Goal: Information Seeking & Learning: Check status

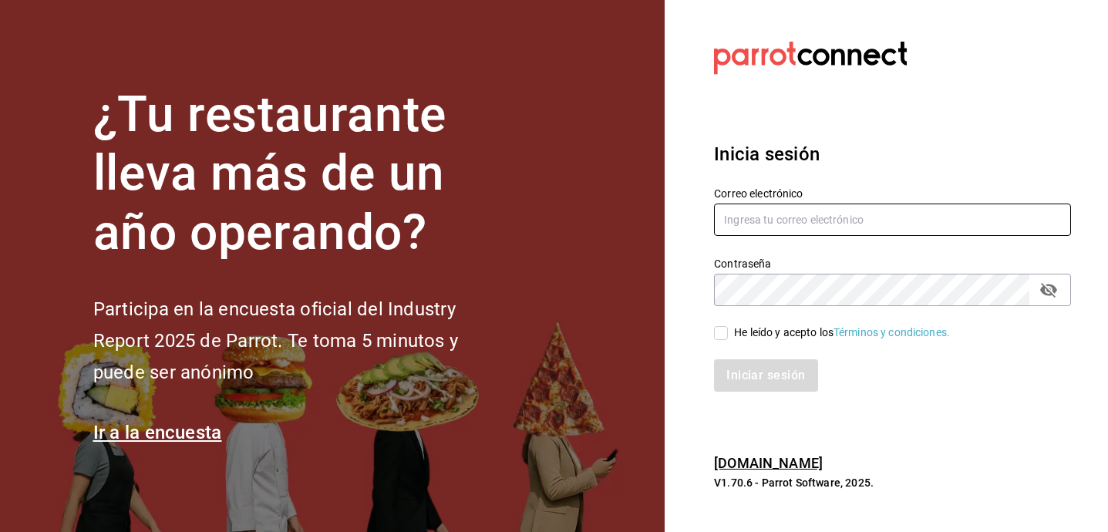
type input "[DOMAIN_NAME][EMAIL_ADDRESS][DOMAIN_NAME]"
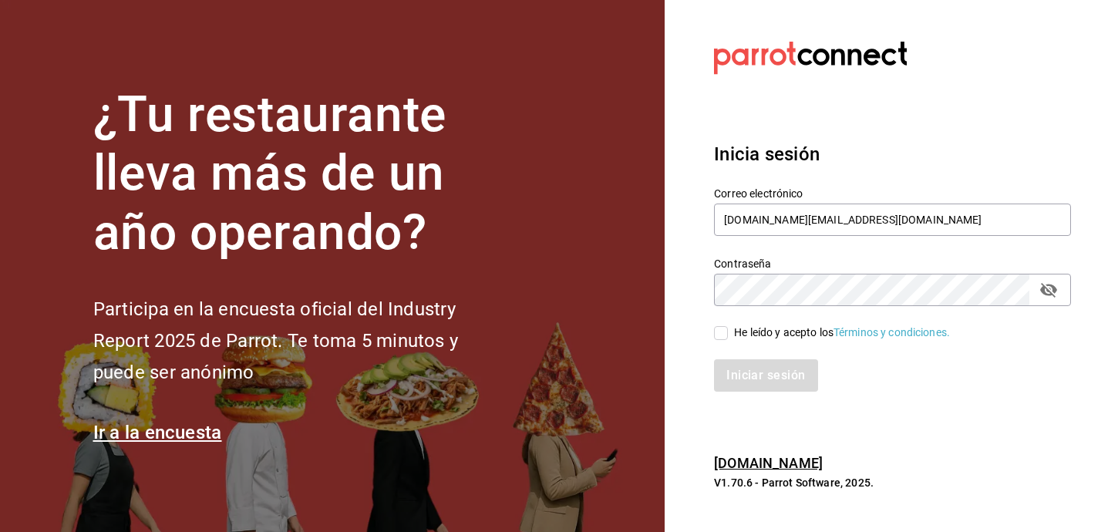
click at [729, 330] on span "He leído y acepto los Términos y condiciones." at bounding box center [839, 333] width 222 height 16
click at [728, 330] on input "He leído y acepto los Términos y condiciones." at bounding box center [721, 333] width 14 height 14
checkbox input "true"
click at [736, 364] on button "Iniciar sesión" at bounding box center [766, 375] width 105 height 32
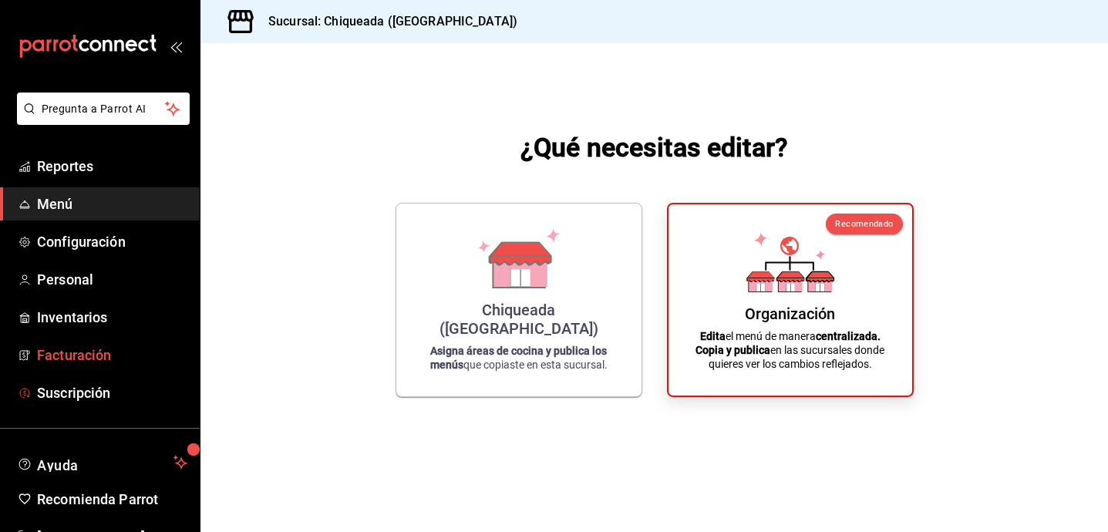
scroll to position [49, 0]
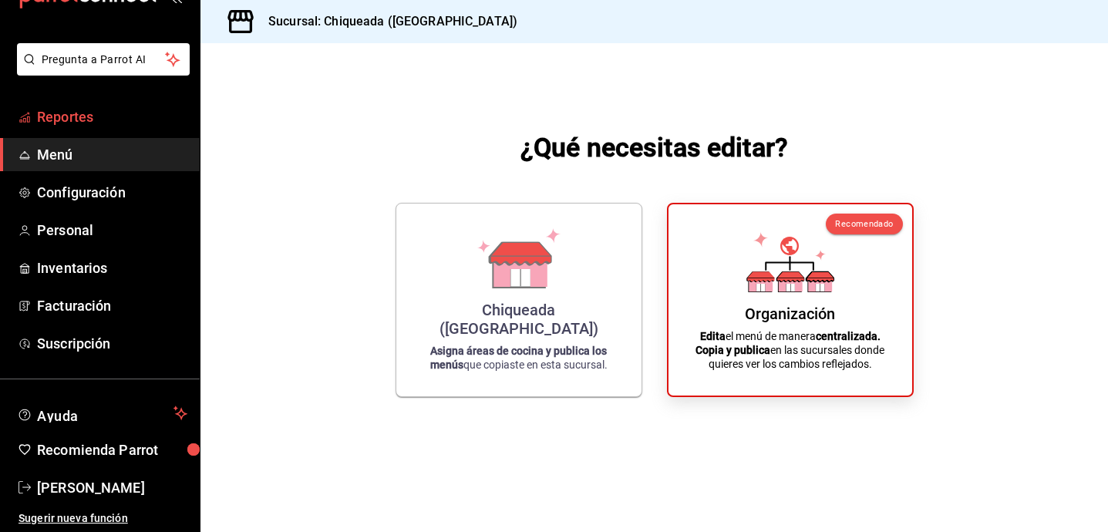
click at [79, 123] on span "Reportes" at bounding box center [112, 116] width 150 height 21
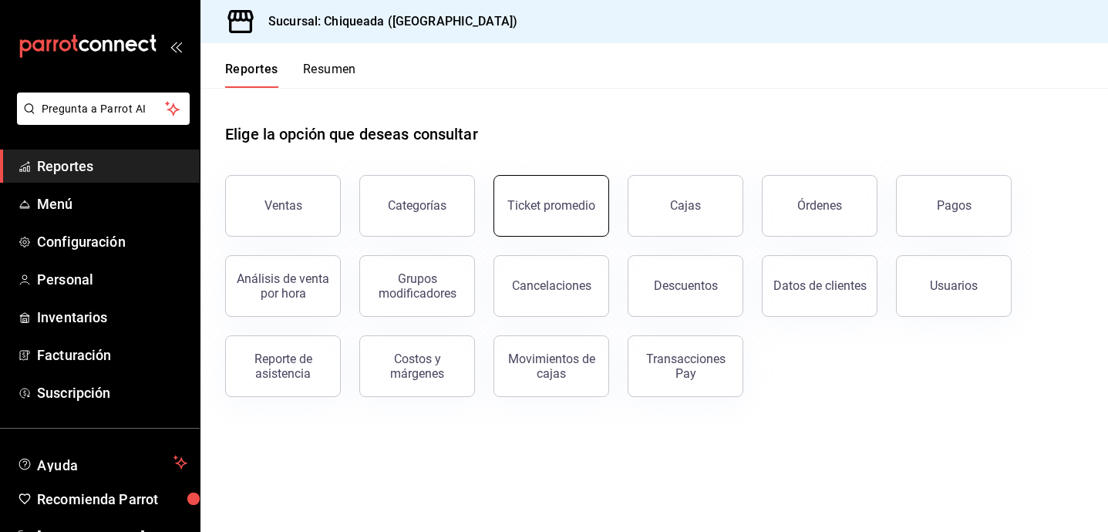
click at [528, 208] on div "Ticket promedio" at bounding box center [551, 205] width 88 height 15
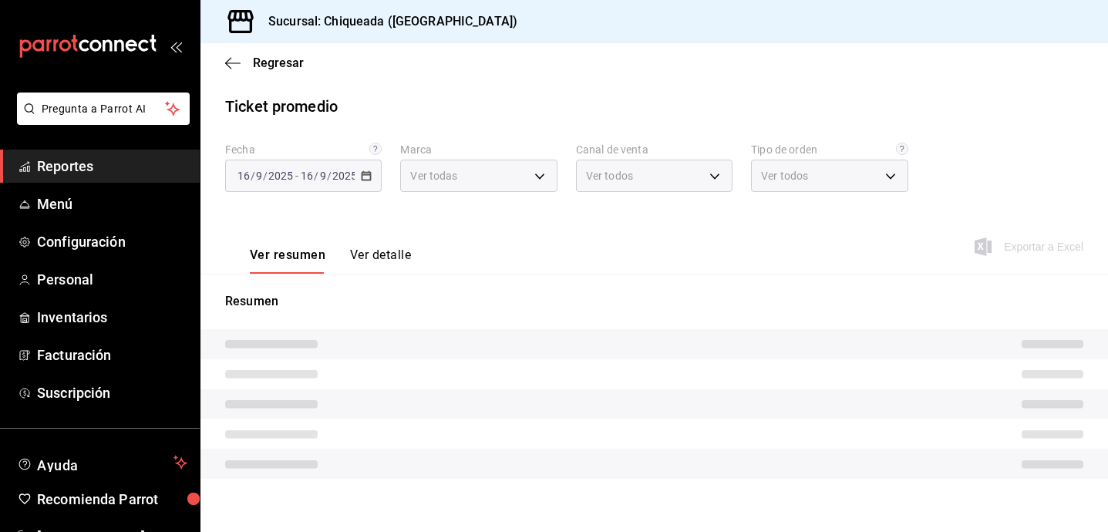
type input "b268673e-ffc1-4fac-93fa-3ccefa4509a5"
type input "PARROT,UBER_EATS,RAPPI,DIDI_FOOD,ONLINE"
type input "96b46228-dfca-4b00-91e4-864e8c89d004,EXTERNAL"
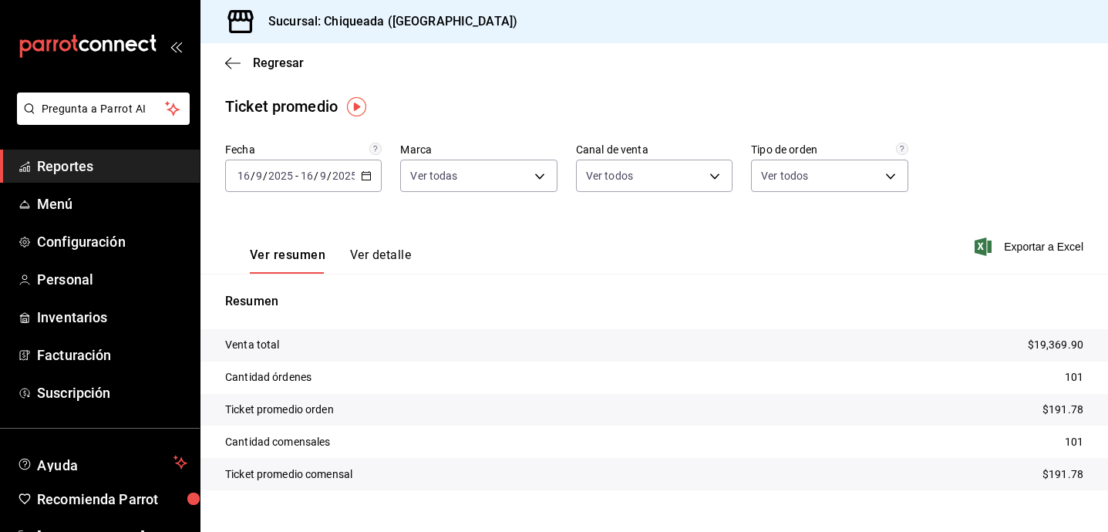
click at [372, 173] on div "[DATE] [DATE] - [DATE] [DATE]" at bounding box center [303, 176] width 156 height 32
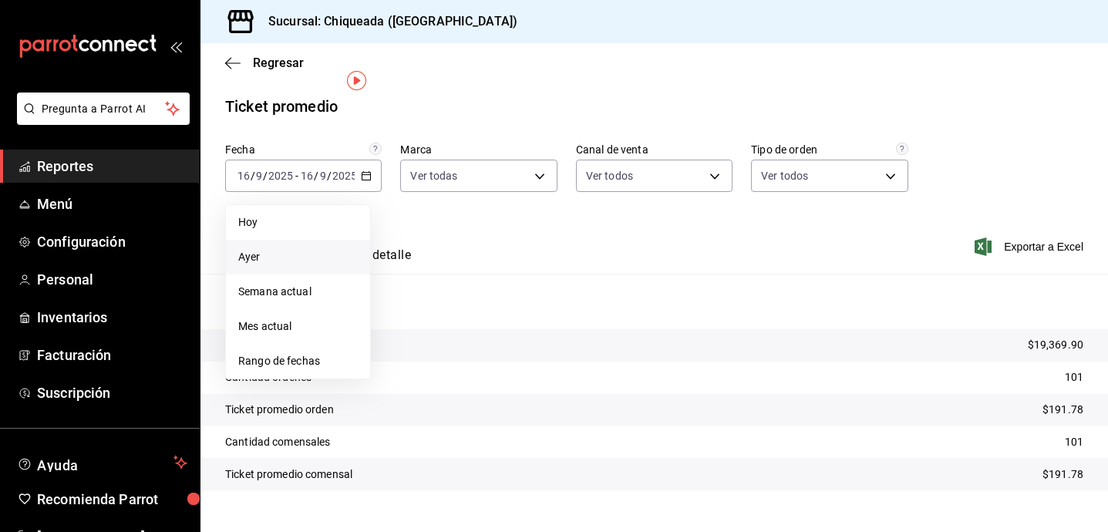
scroll to position [26, 0]
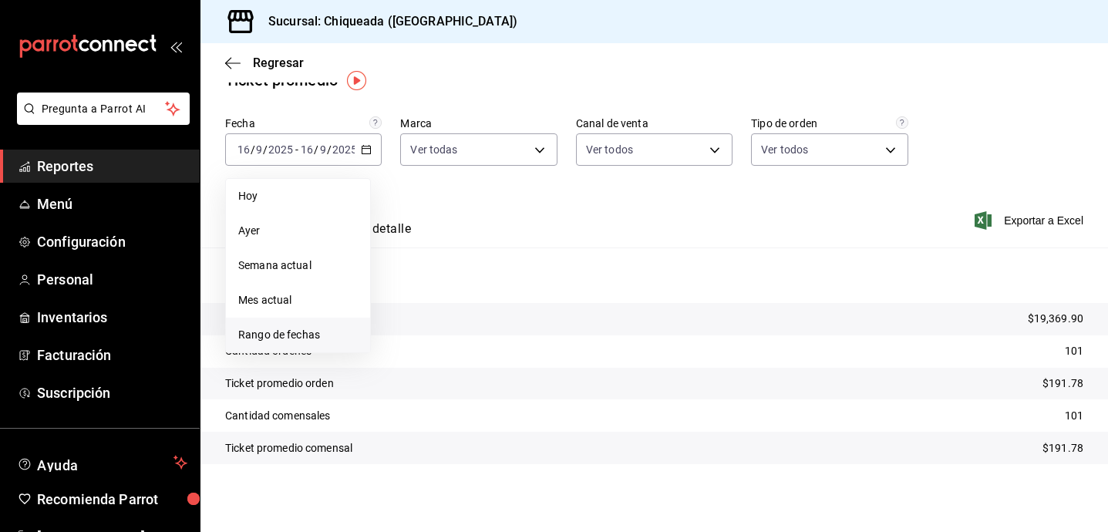
click at [299, 328] on span "Rango de fechas" at bounding box center [297, 335] width 119 height 16
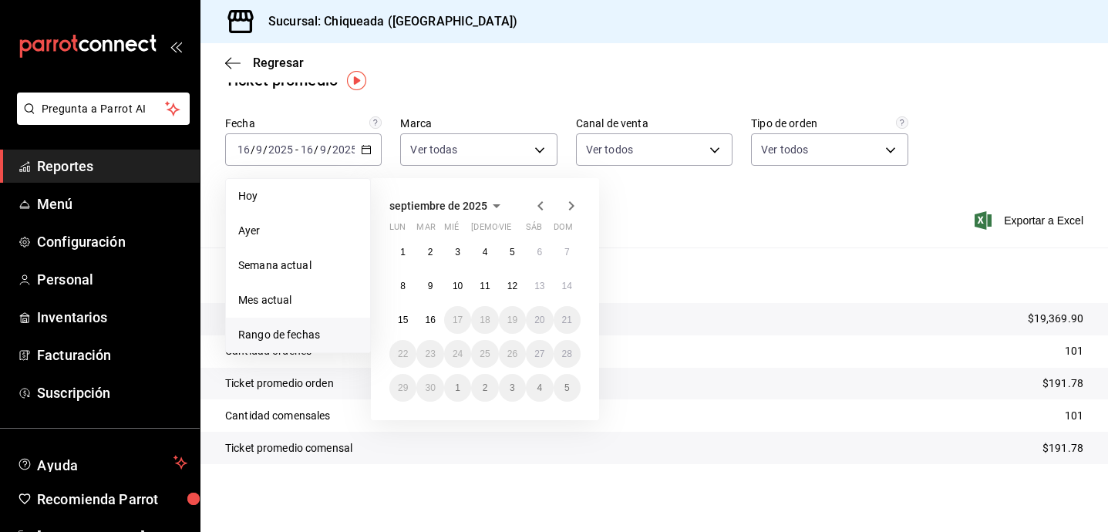
click at [541, 204] on icon "button" at bounding box center [540, 206] width 19 height 19
click at [513, 355] on abbr "22" at bounding box center [512, 353] width 10 height 11
click at [567, 204] on icon "button" at bounding box center [571, 206] width 19 height 19
click at [431, 315] on abbr "16" at bounding box center [430, 320] width 10 height 11
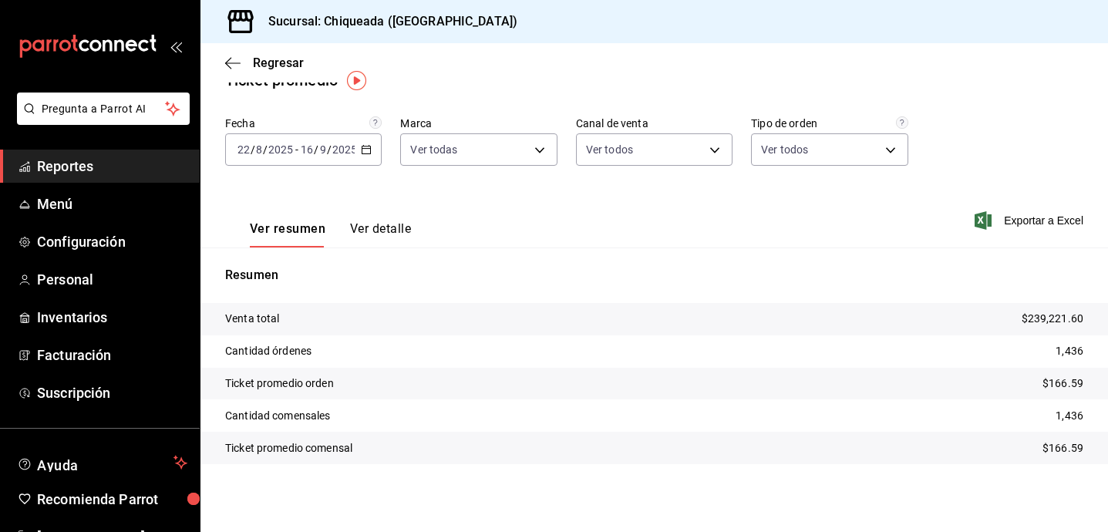
scroll to position [0, 0]
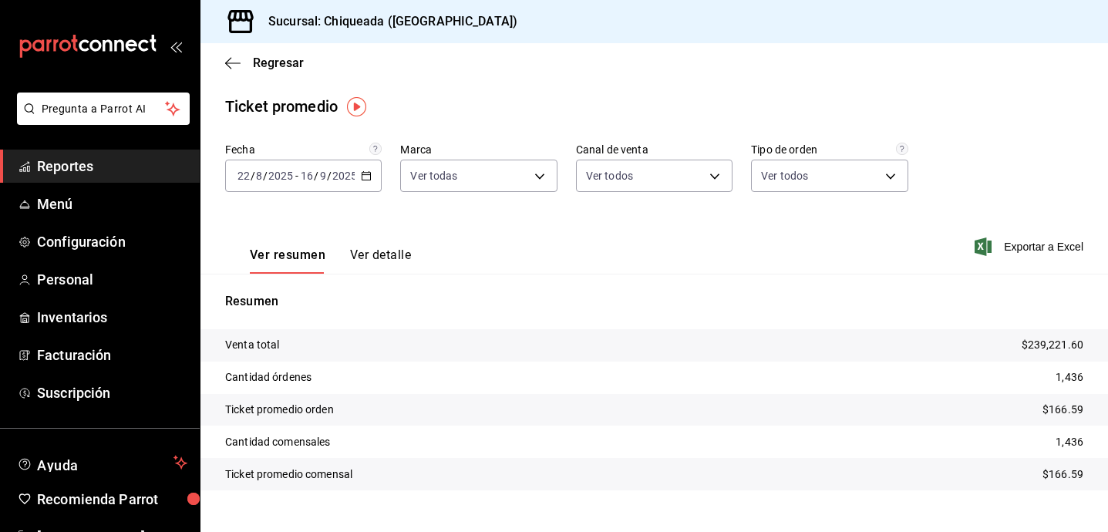
click at [367, 178] on icon "button" at bounding box center [366, 175] width 11 height 11
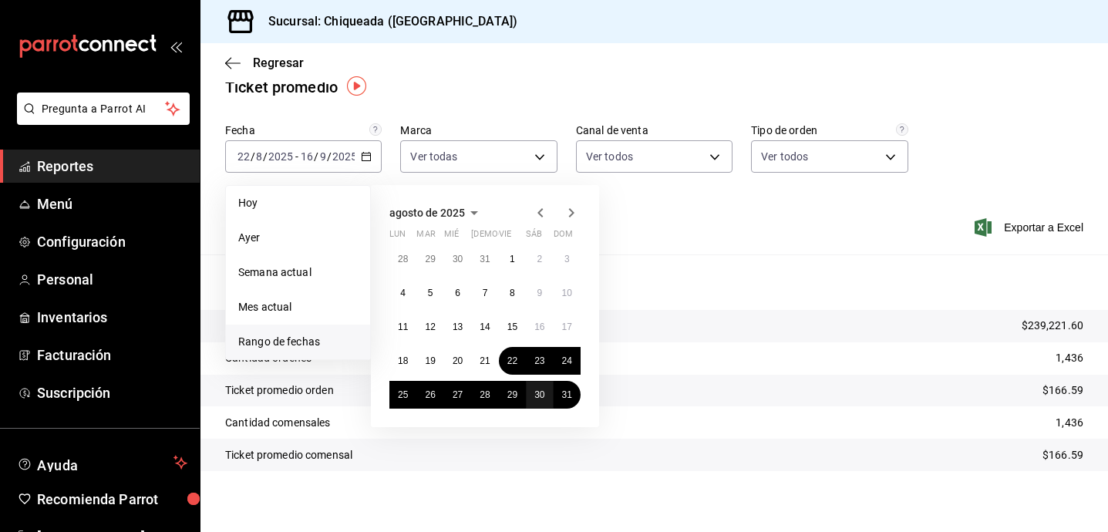
scroll to position [26, 0]
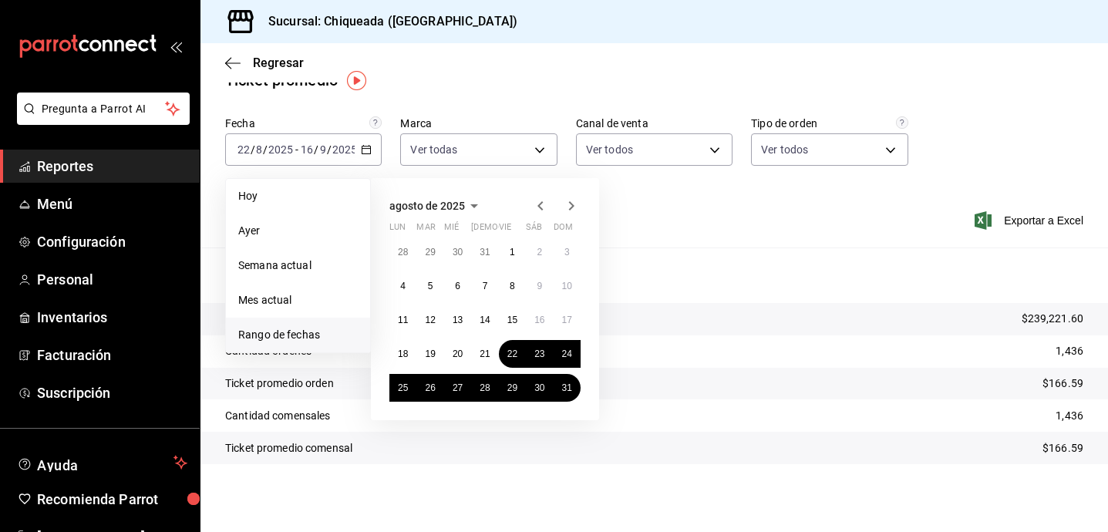
click at [567, 210] on icon "button" at bounding box center [571, 206] width 19 height 19
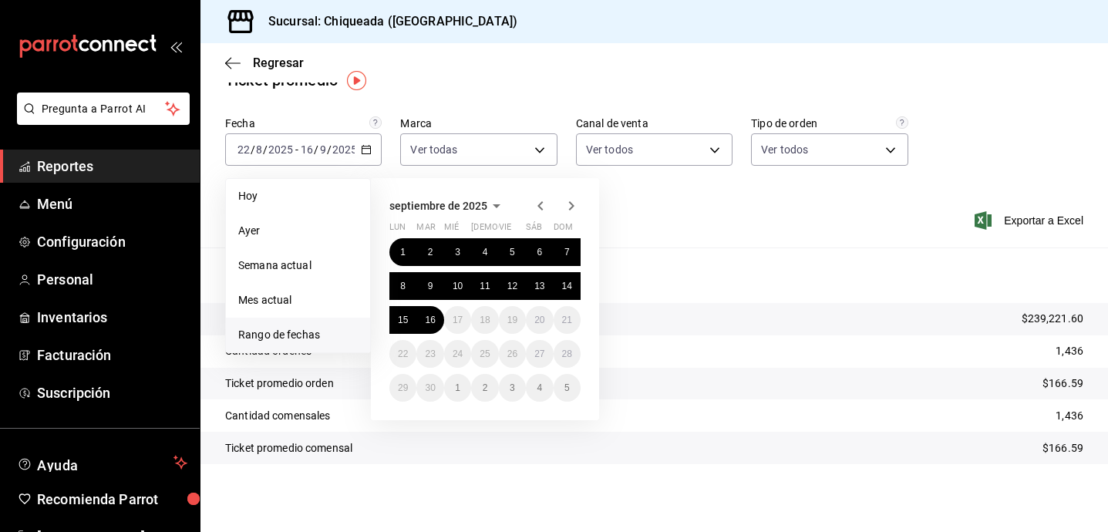
click at [544, 200] on icon "button" at bounding box center [540, 206] width 19 height 19
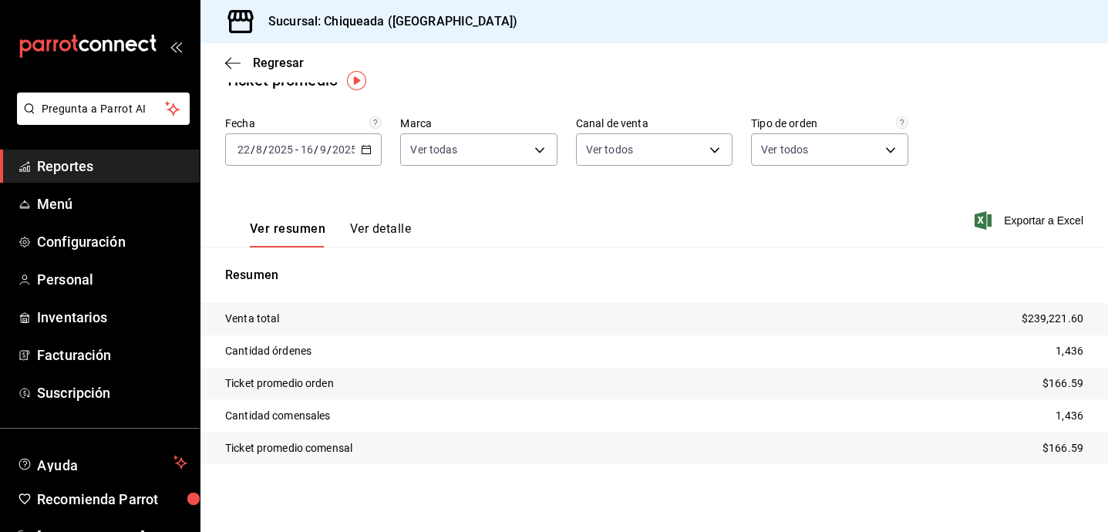
click at [554, 106] on main "Regresar Ticket promedio Fecha [DATE] [DATE] - [DATE] [DATE] Marca Ver todas b2…" at bounding box center [653, 274] width 907 height 515
click at [400, 237] on button "Ver detalle" at bounding box center [380, 234] width 61 height 26
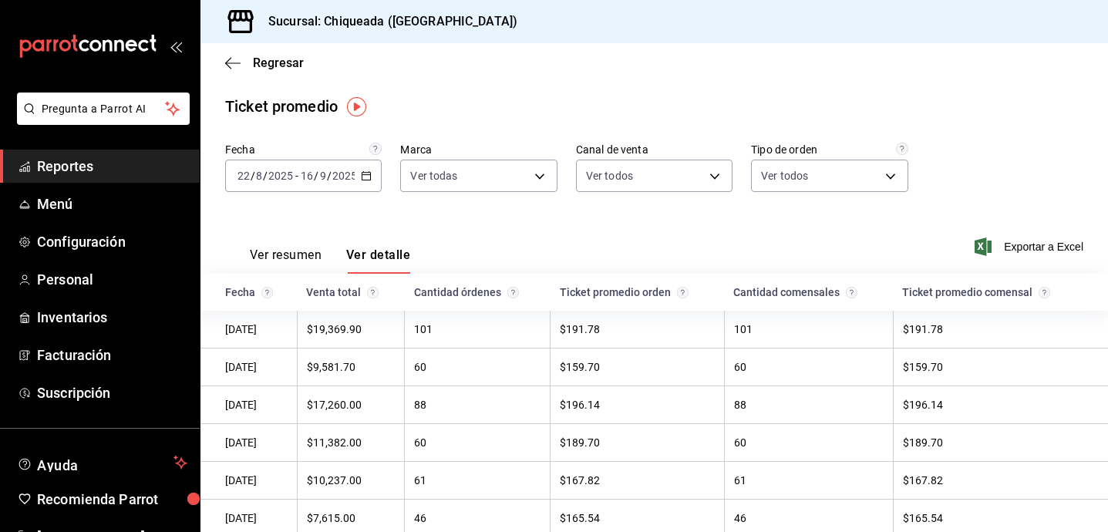
click at [364, 178] on icon "button" at bounding box center [366, 175] width 11 height 11
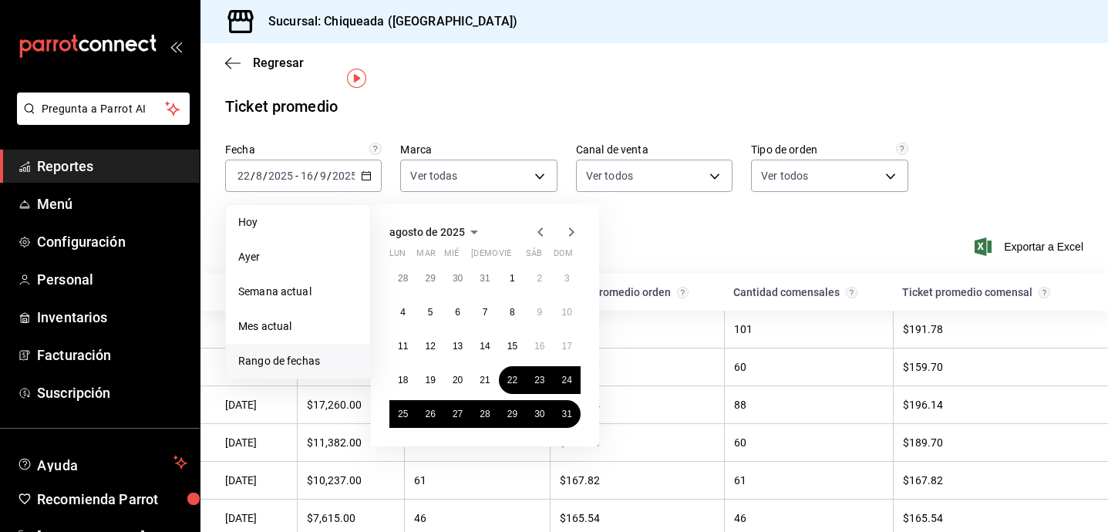
scroll to position [124, 0]
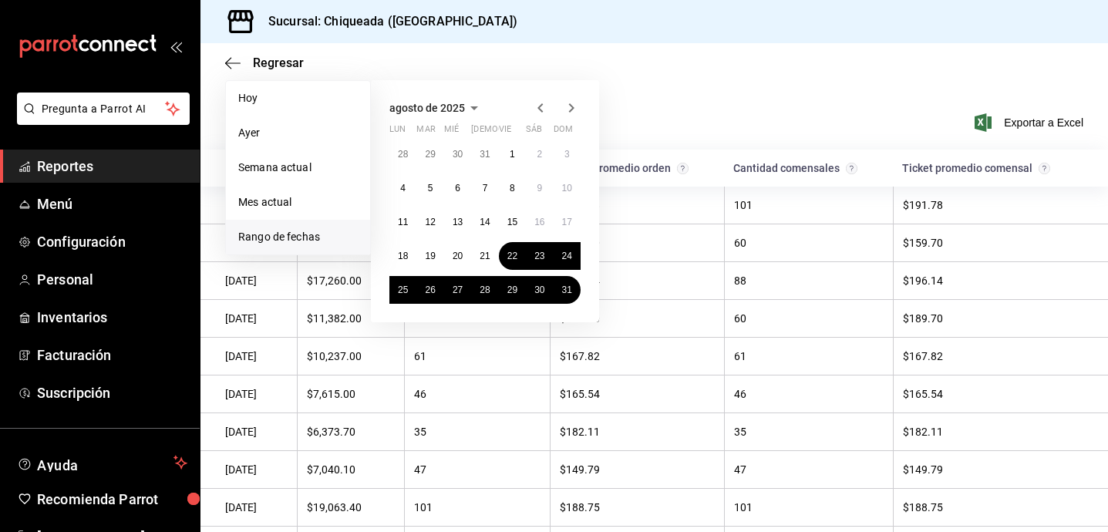
click at [568, 113] on icon "button" at bounding box center [571, 108] width 19 height 19
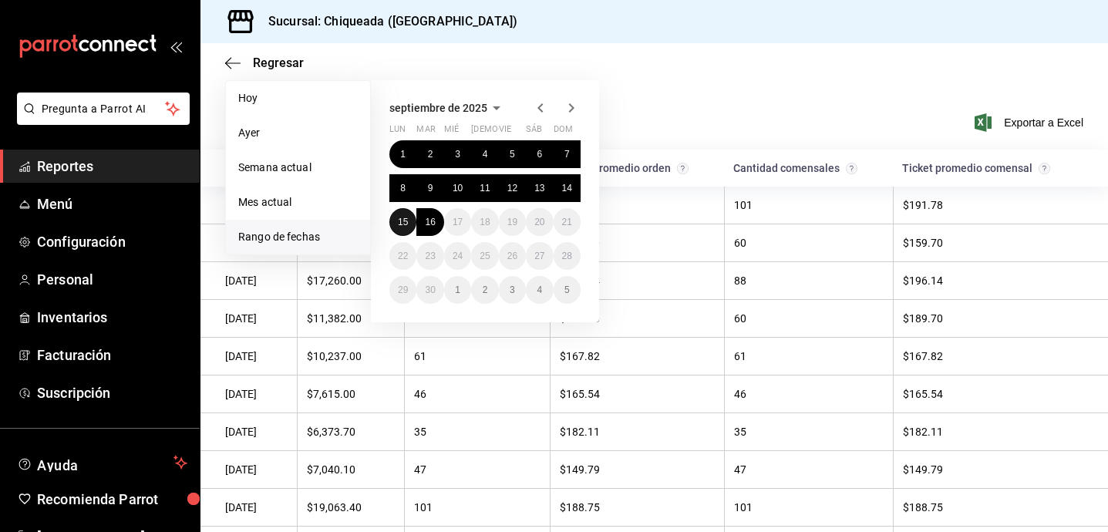
click at [408, 220] on abbr "15" at bounding box center [403, 222] width 10 height 11
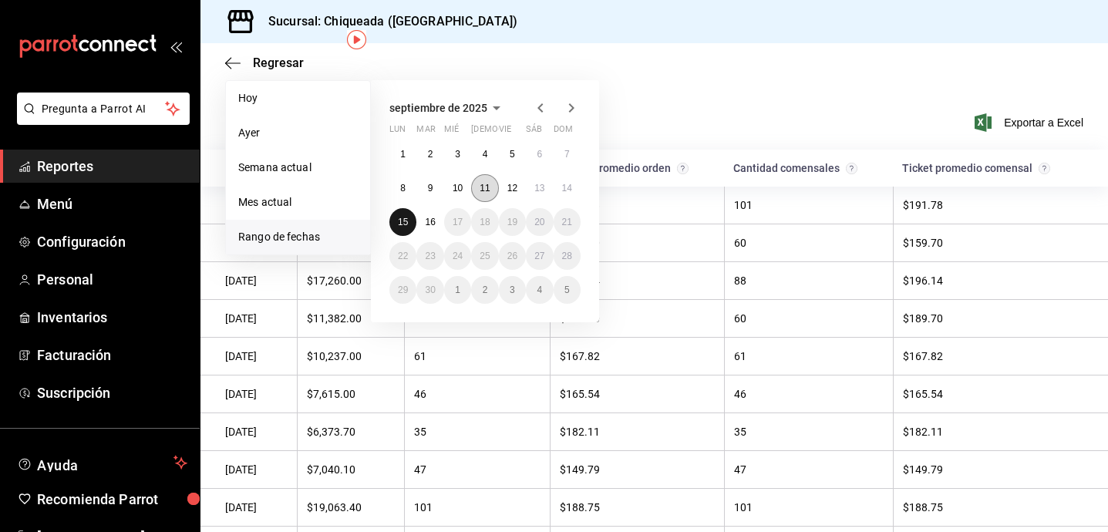
scroll to position [37, 0]
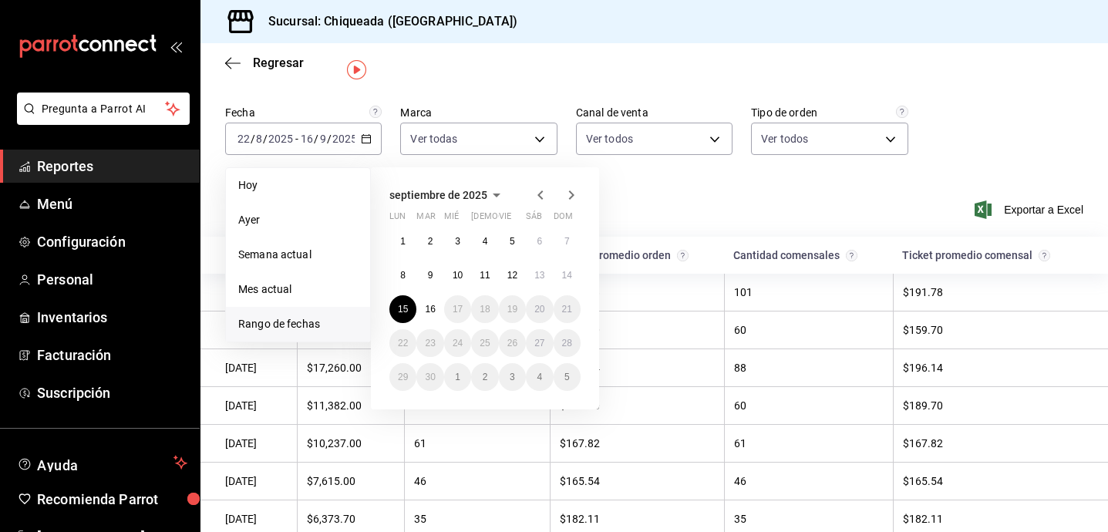
click at [537, 198] on icon "button" at bounding box center [540, 195] width 19 height 19
click at [511, 350] on button "22" at bounding box center [512, 343] width 27 height 28
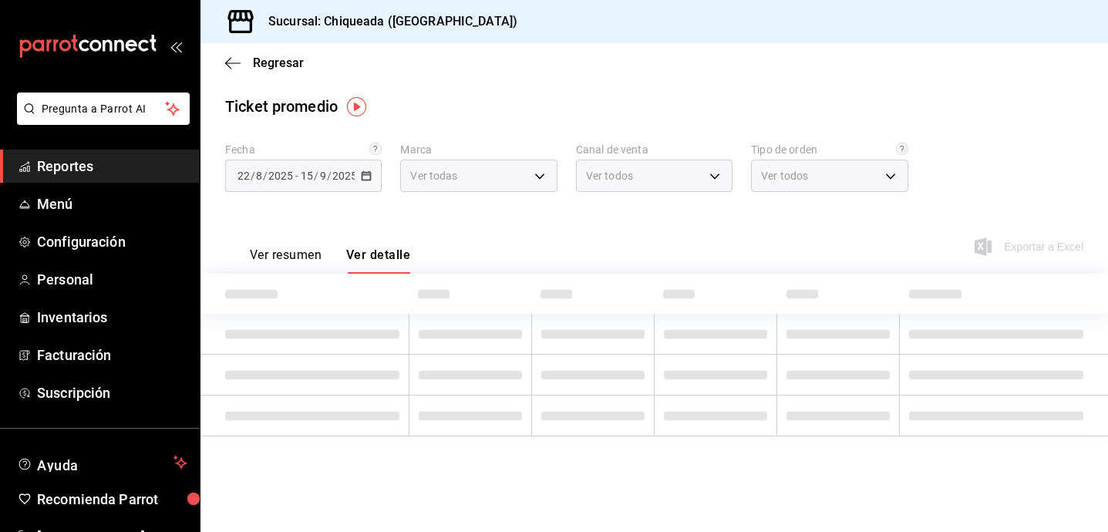
scroll to position [0, 0]
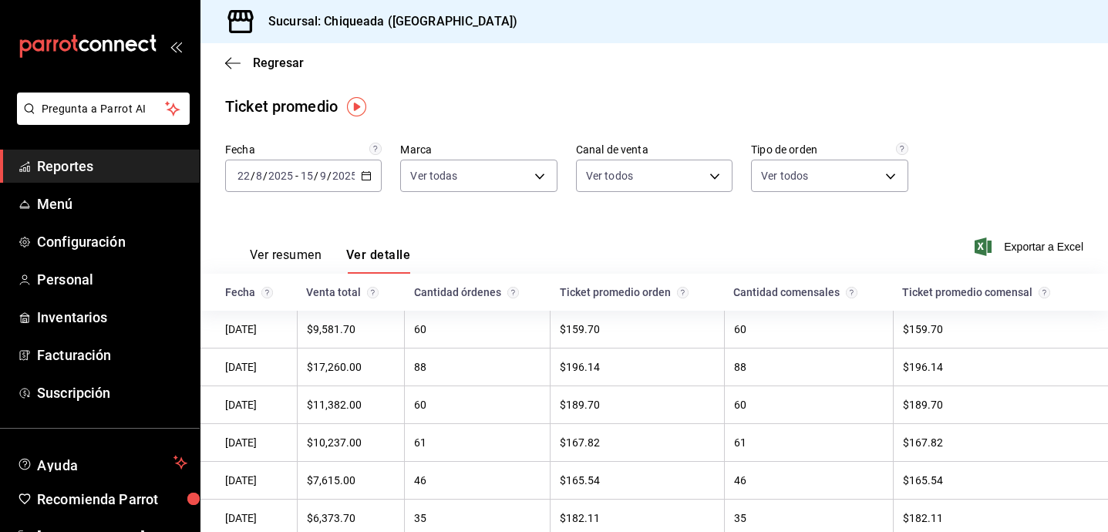
click at [345, 182] on input "2025" at bounding box center [344, 176] width 26 height 12
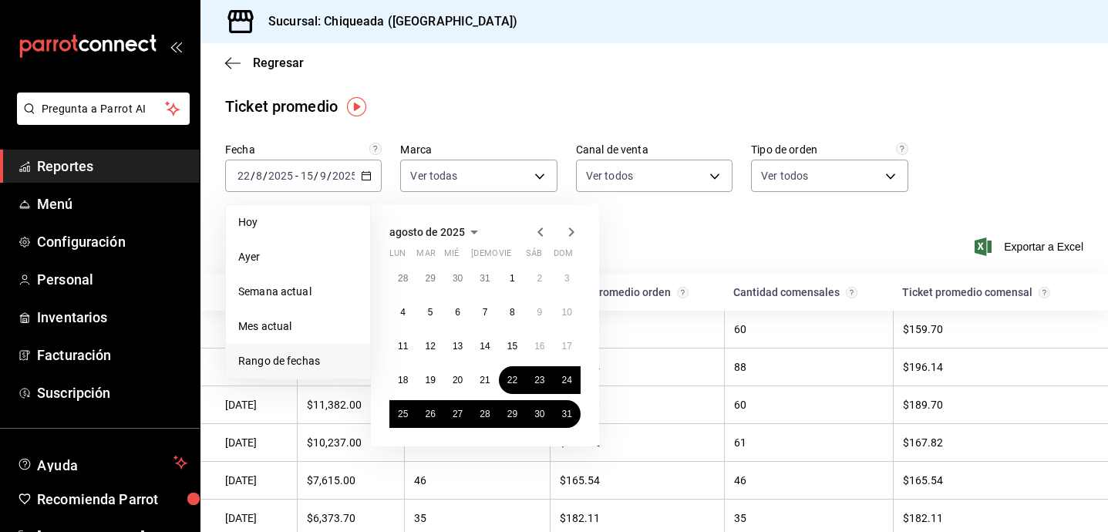
click at [659, 264] on div "Ver resumen Ver detalle Exportar a Excel" at bounding box center [653, 241] width 907 height 63
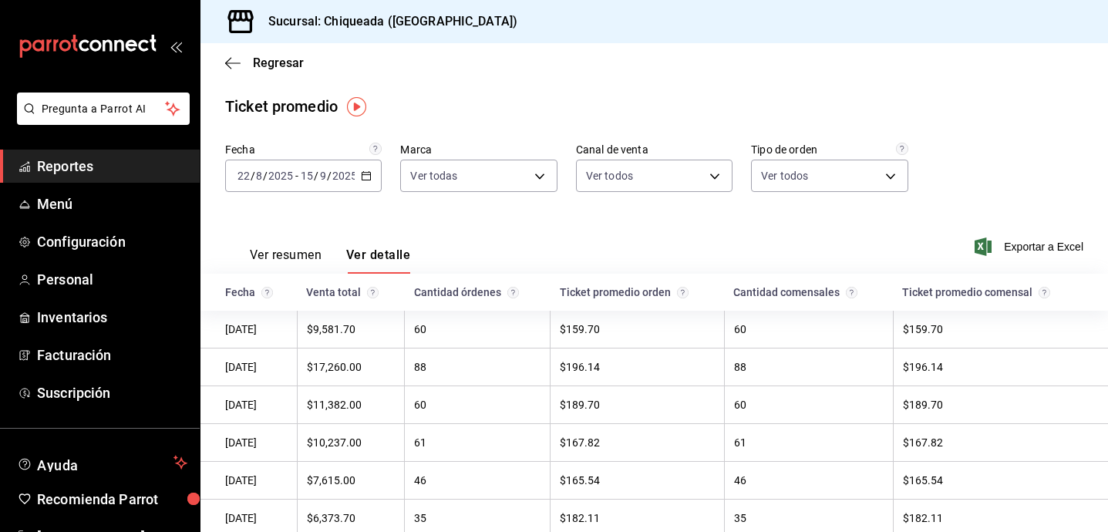
click at [307, 244] on div "Ver resumen Ver detalle" at bounding box center [317, 251] width 185 height 45
click at [299, 251] on button "Ver resumen" at bounding box center [286, 260] width 72 height 26
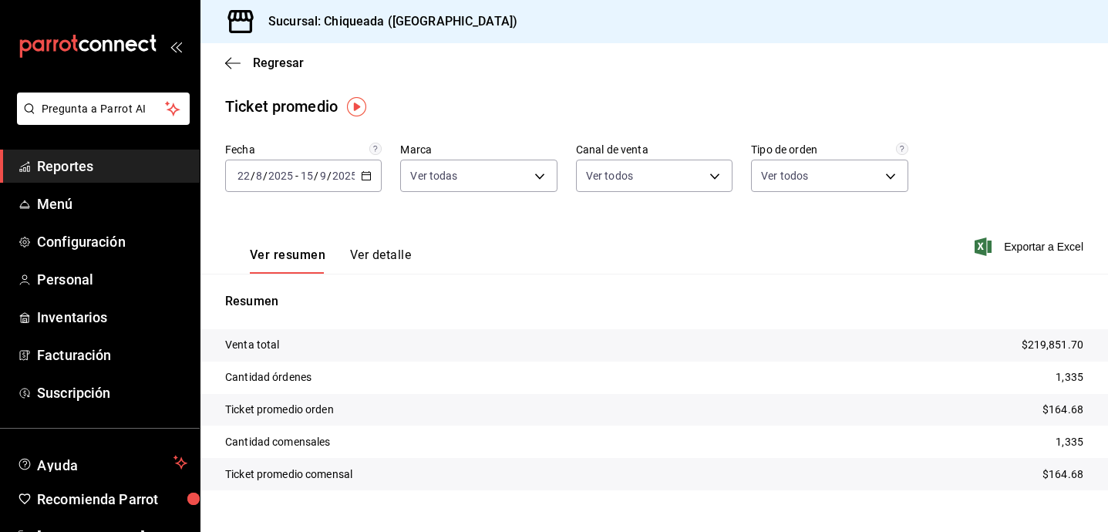
scroll to position [26, 0]
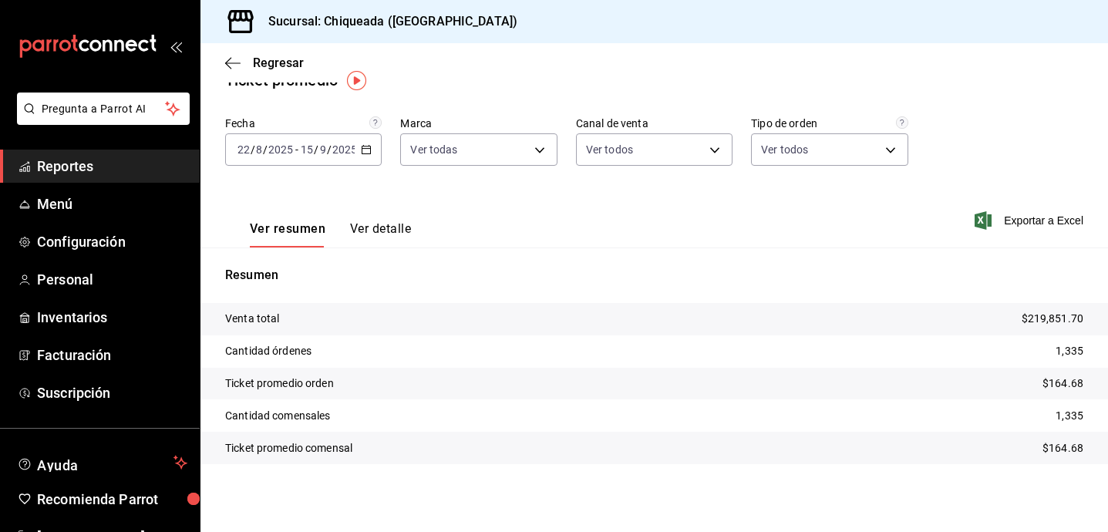
click at [813, 167] on div "Fecha [DATE] [DATE] - [DATE] [DATE] Marca Ver todas b268673e-ffc1-4fac-93fa-3cc…" at bounding box center [654, 150] width 858 height 68
click at [817, 148] on body "Pregunta a Parrot AI Reportes Menú Configuración Personal Inventarios Facturaci…" at bounding box center [554, 266] width 1108 height 532
click at [695, 153] on div at bounding box center [554, 266] width 1108 height 532
click at [696, 149] on body "Pregunta a Parrot AI Reportes Menú Configuración Personal Inventarios Facturaci…" at bounding box center [554, 266] width 1108 height 532
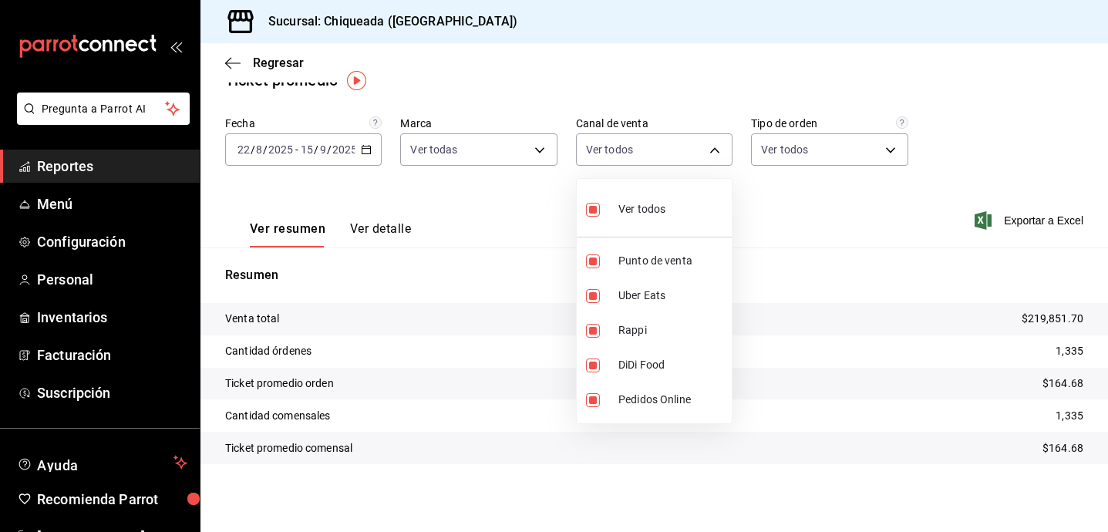
click at [699, 160] on div at bounding box center [554, 266] width 1108 height 532
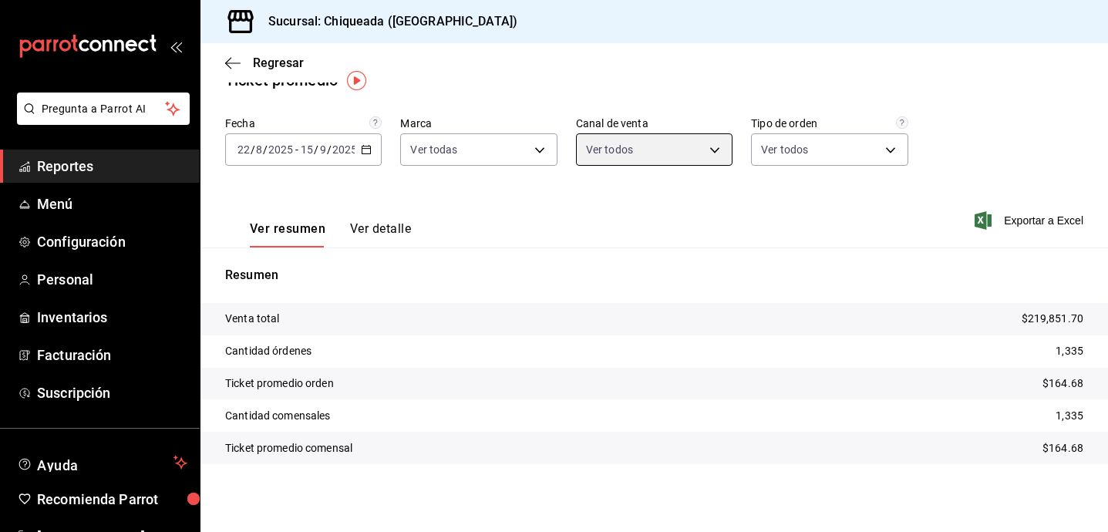
scroll to position [0, 0]
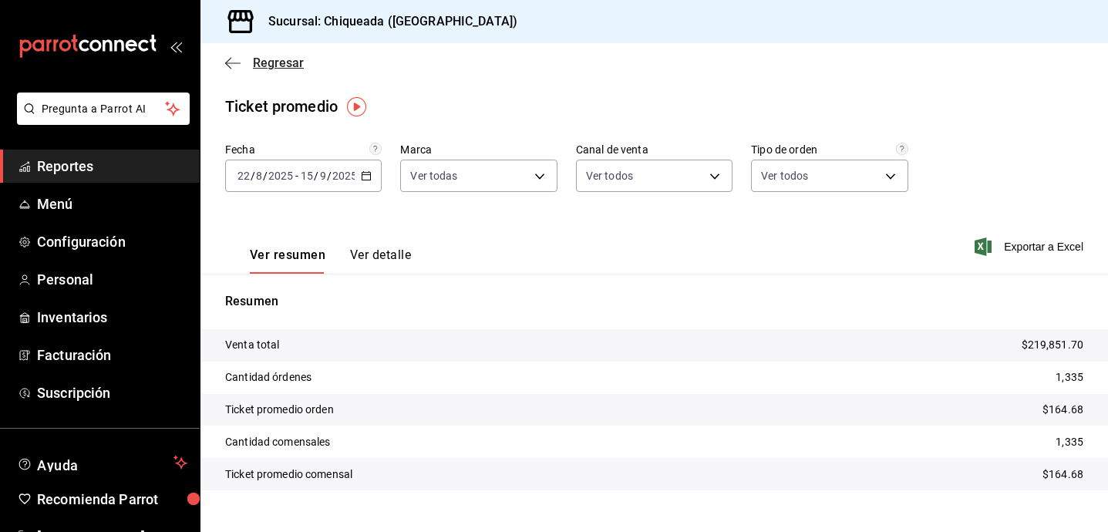
click at [234, 66] on icon "button" at bounding box center [232, 63] width 15 height 14
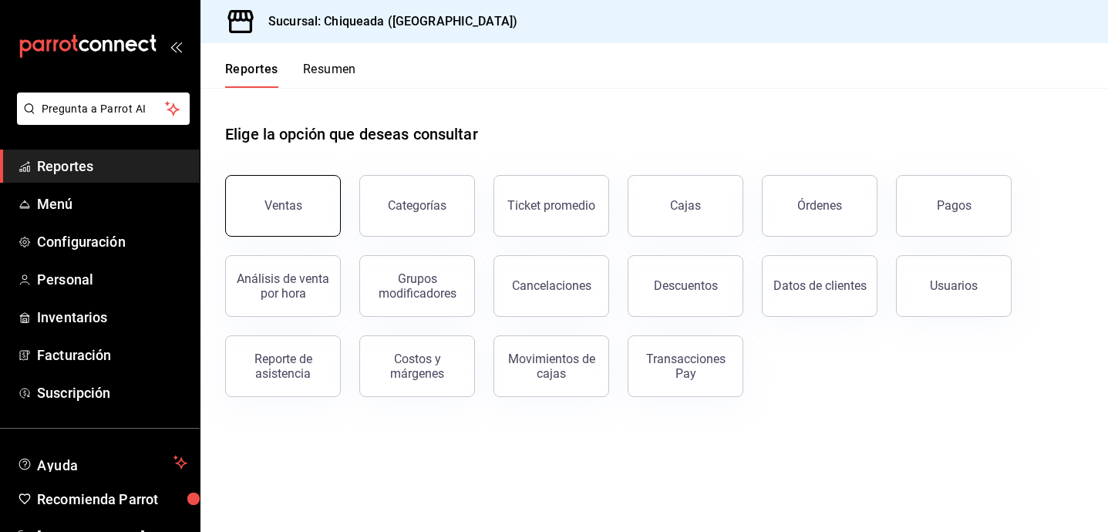
click at [278, 185] on button "Ventas" at bounding box center [283, 206] width 116 height 62
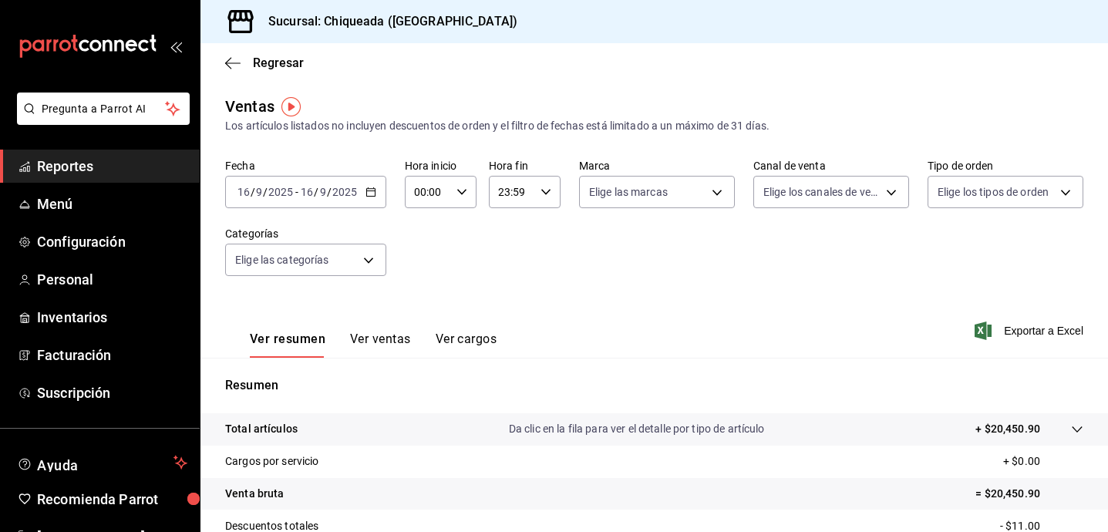
click at [338, 192] on input "2025" at bounding box center [344, 192] width 26 height 12
click at [371, 189] on \(Stroke\) "button" at bounding box center [370, 192] width 9 height 8
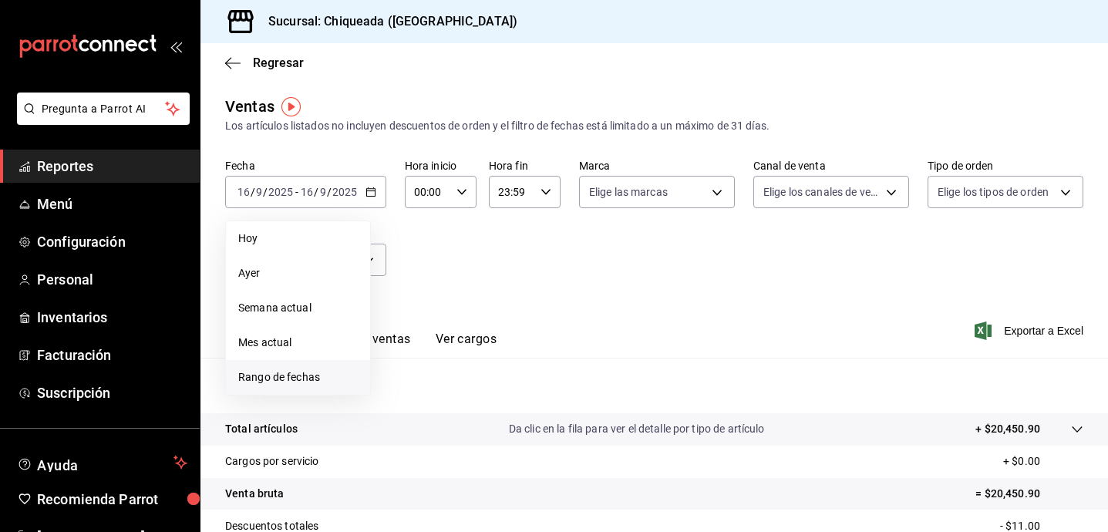
click at [307, 374] on span "Rango de fechas" at bounding box center [297, 377] width 119 height 16
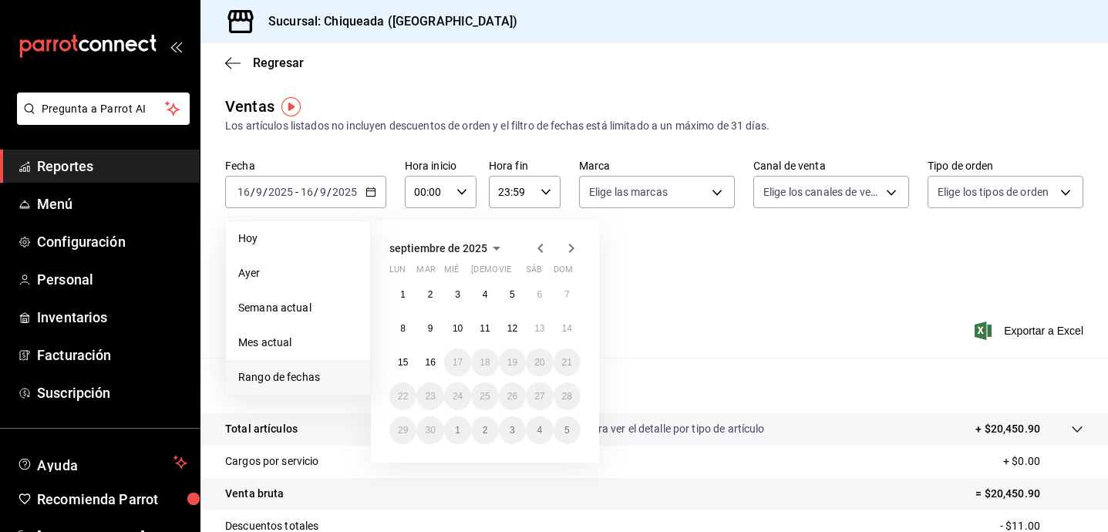
click at [536, 249] on icon "button" at bounding box center [540, 248] width 19 height 19
click at [513, 402] on button "22" at bounding box center [512, 396] width 27 height 28
click at [571, 255] on icon "button" at bounding box center [571, 248] width 19 height 19
click at [407, 362] on abbr "15" at bounding box center [403, 362] width 10 height 11
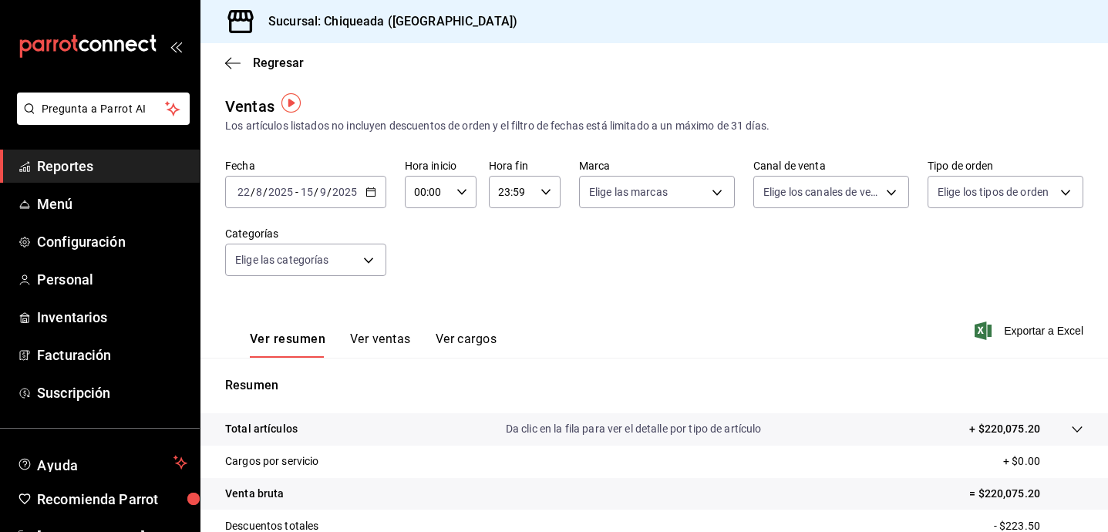
scroll to position [7, 0]
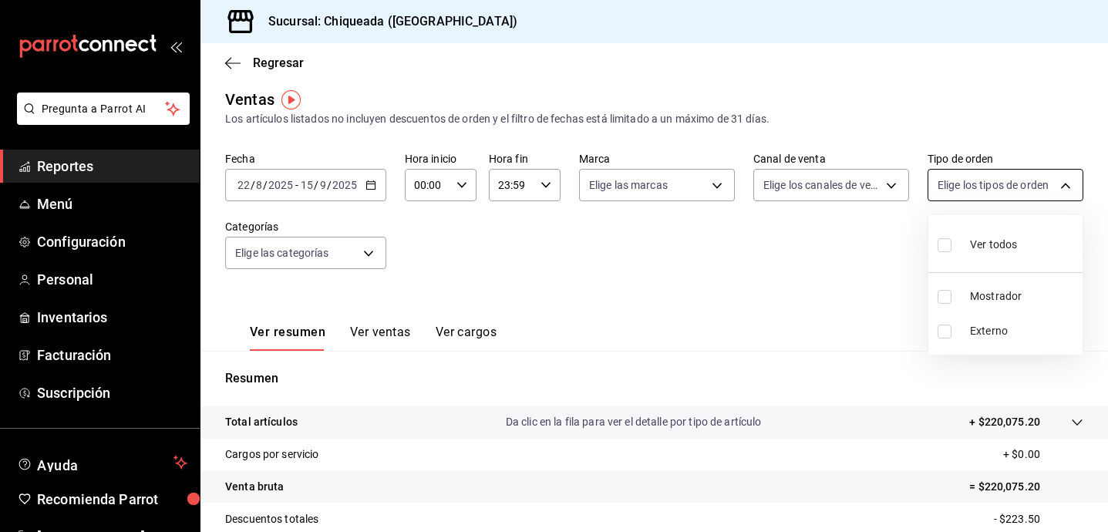
click at [958, 177] on body "Pregunta a Parrot AI Reportes Menú Configuración Personal Inventarios Facturaci…" at bounding box center [554, 266] width 1108 height 532
click at [894, 254] on div at bounding box center [554, 266] width 1108 height 532
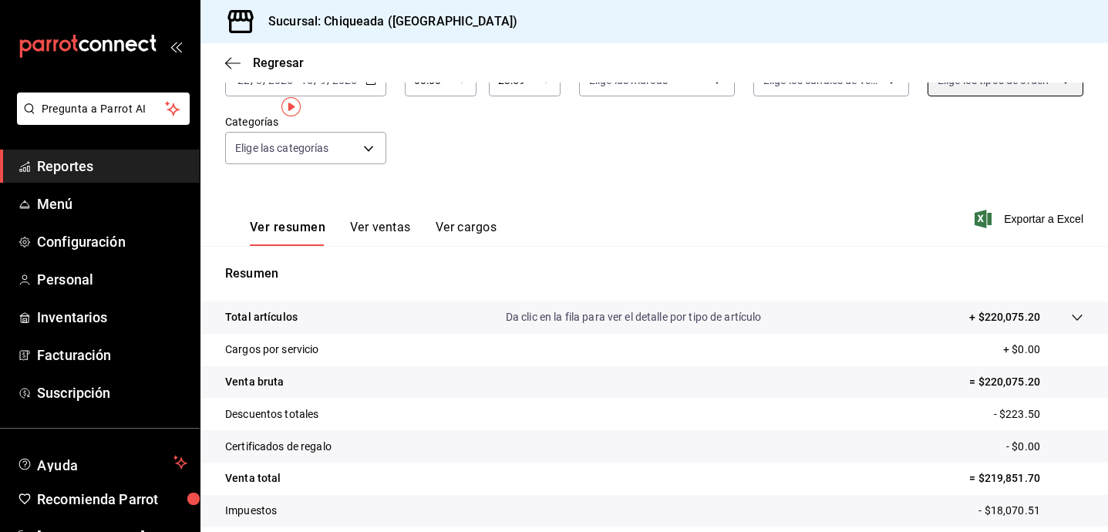
scroll to position [0, 0]
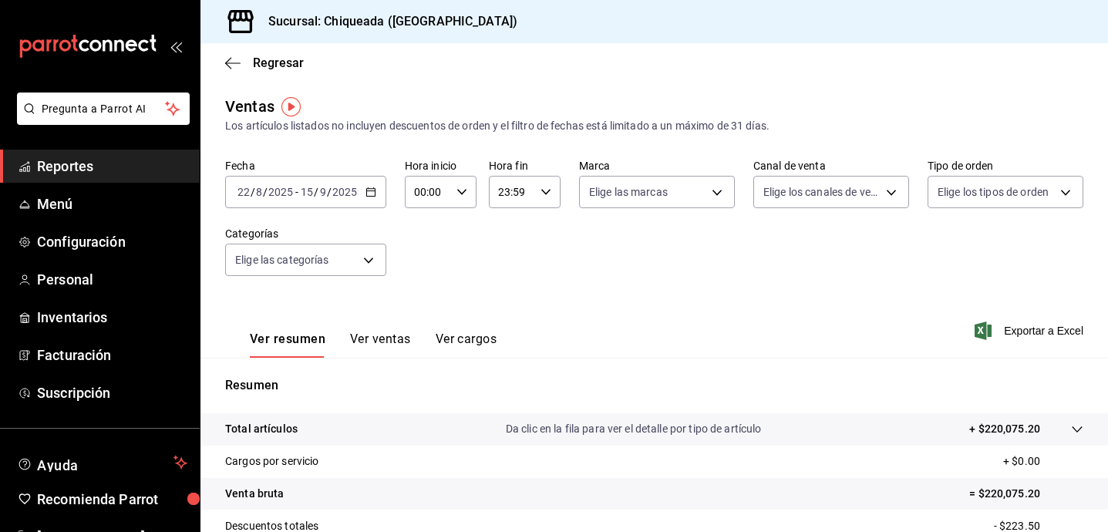
click at [338, 201] on div "[DATE] [DATE] - [DATE] [DATE]" at bounding box center [305, 192] width 161 height 32
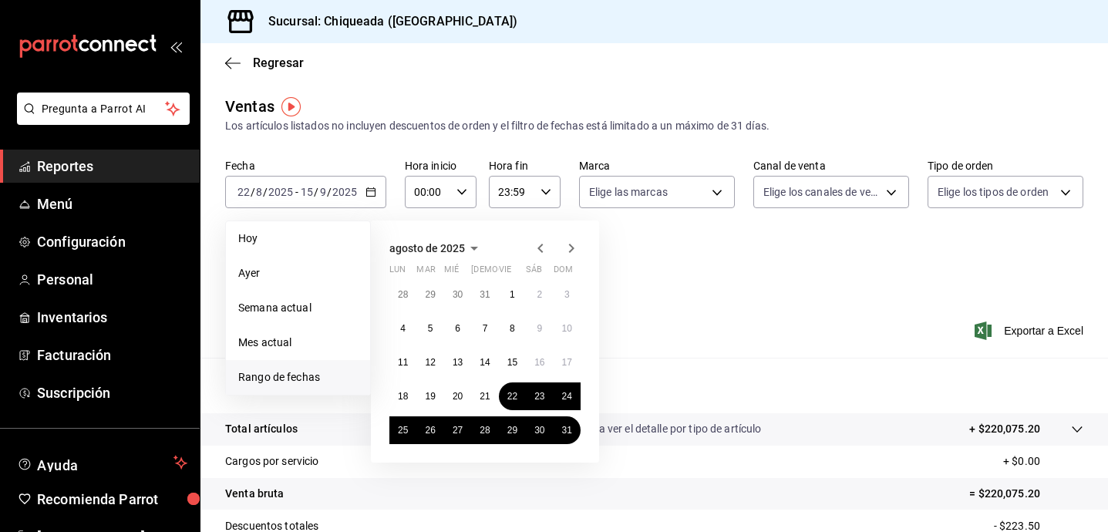
click at [362, 152] on div "Ventas Los artículos listados no incluyen descuentos de orden y el filtro de fe…" at bounding box center [653, 404] width 907 height 619
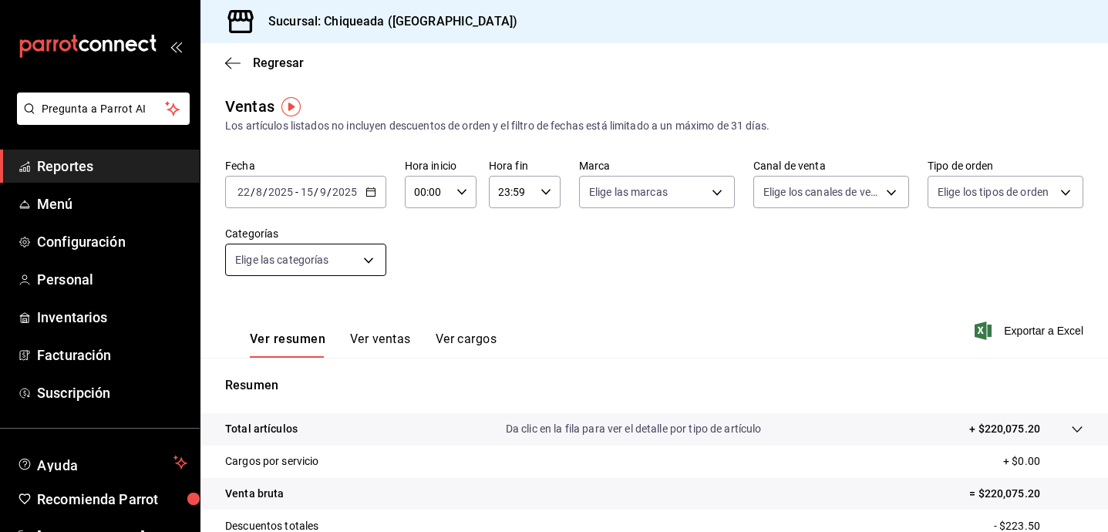
click at [354, 255] on body "Pregunta a Parrot AI Reportes Menú Configuración Personal Inventarios Facturaci…" at bounding box center [554, 266] width 1108 height 532
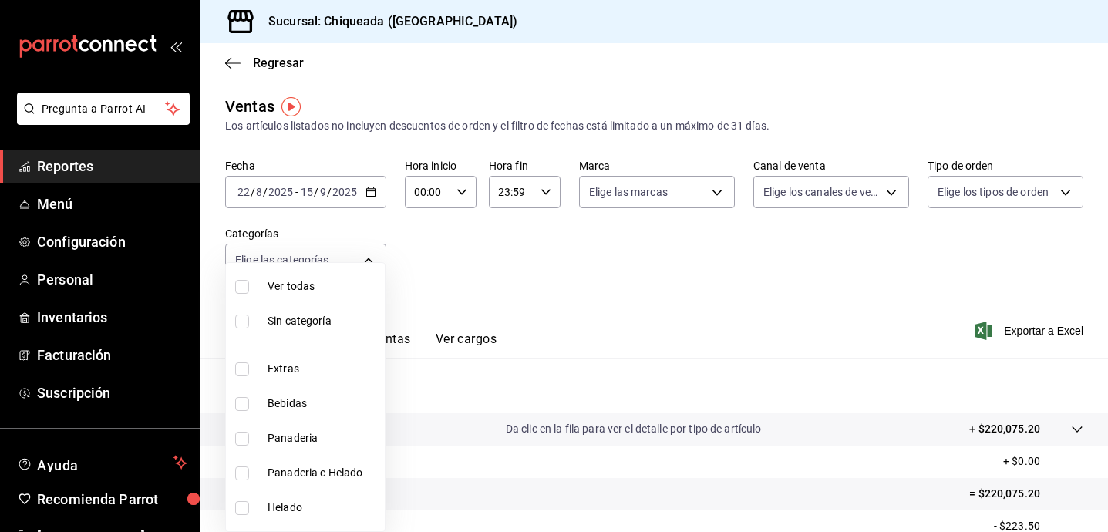
click at [473, 293] on div at bounding box center [554, 266] width 1108 height 532
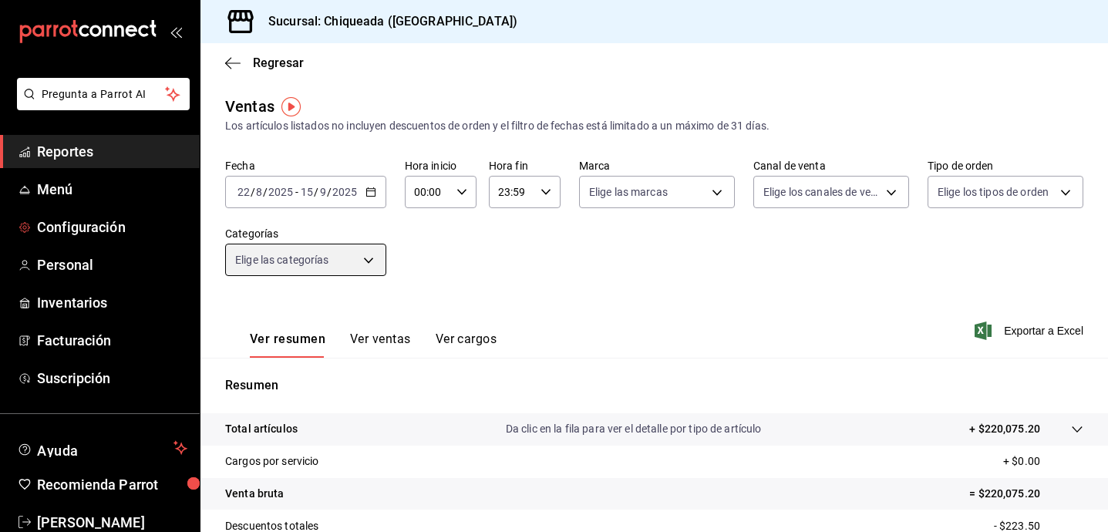
scroll to position [15, 0]
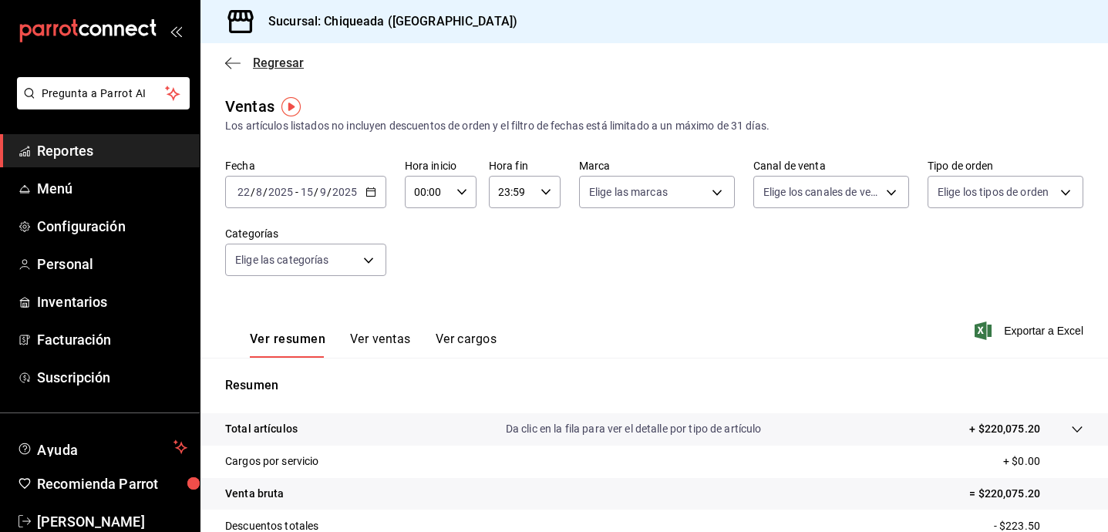
click at [232, 57] on icon "button" at bounding box center [232, 63] width 15 height 14
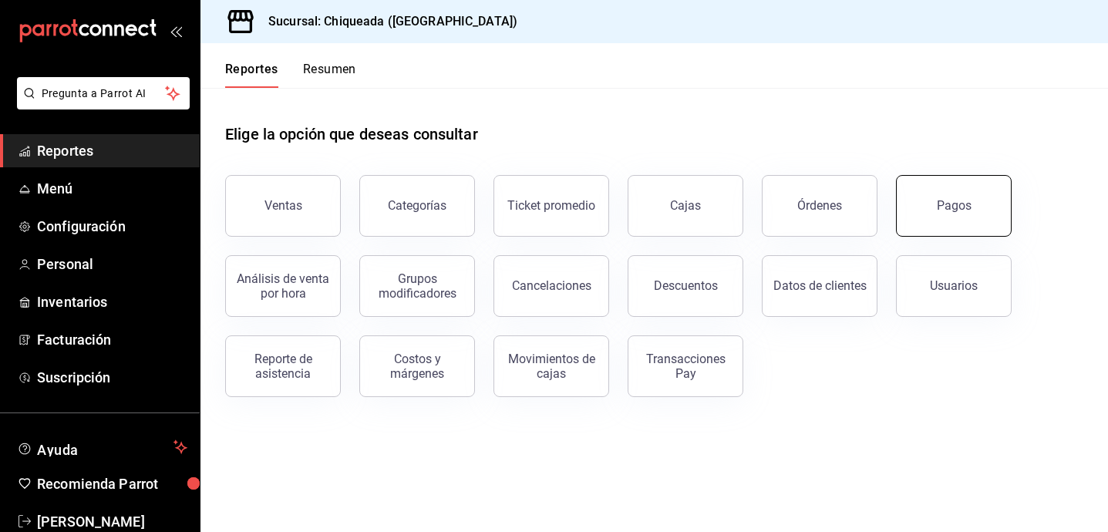
click at [934, 212] on button "Pagos" at bounding box center [954, 206] width 116 height 62
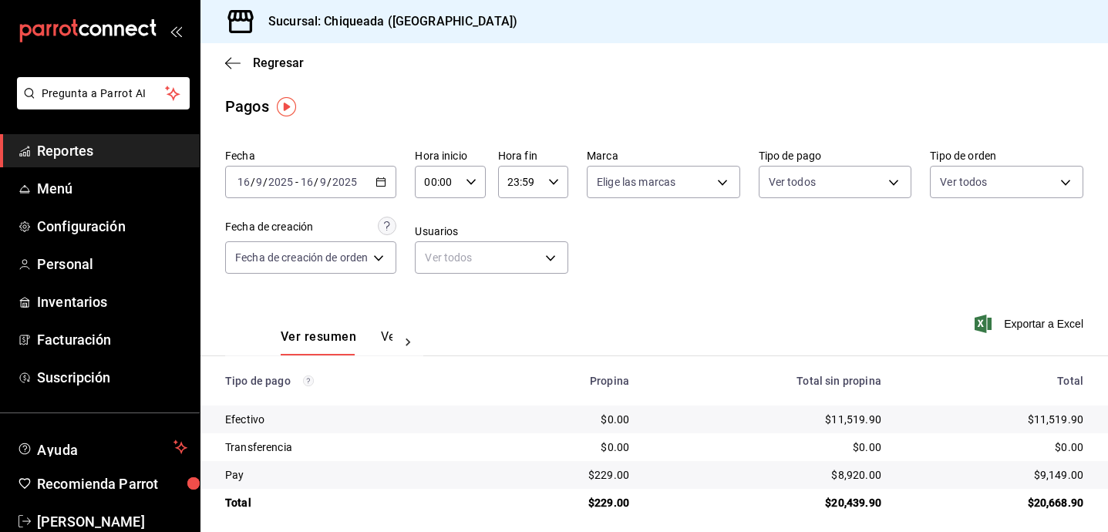
scroll to position [9, 0]
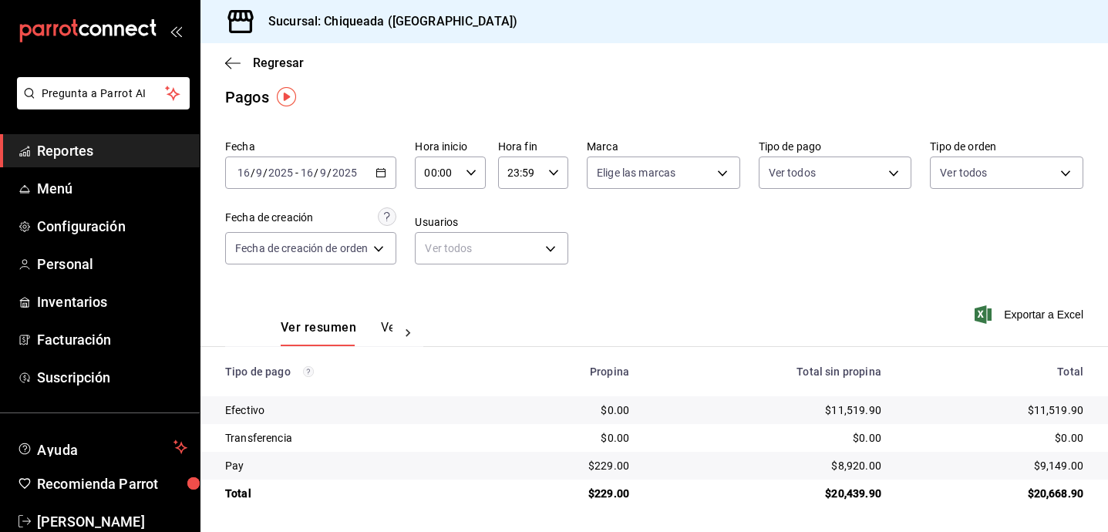
click at [382, 172] on icon "button" at bounding box center [380, 172] width 11 height 11
click at [348, 171] on input "2025" at bounding box center [344, 173] width 26 height 12
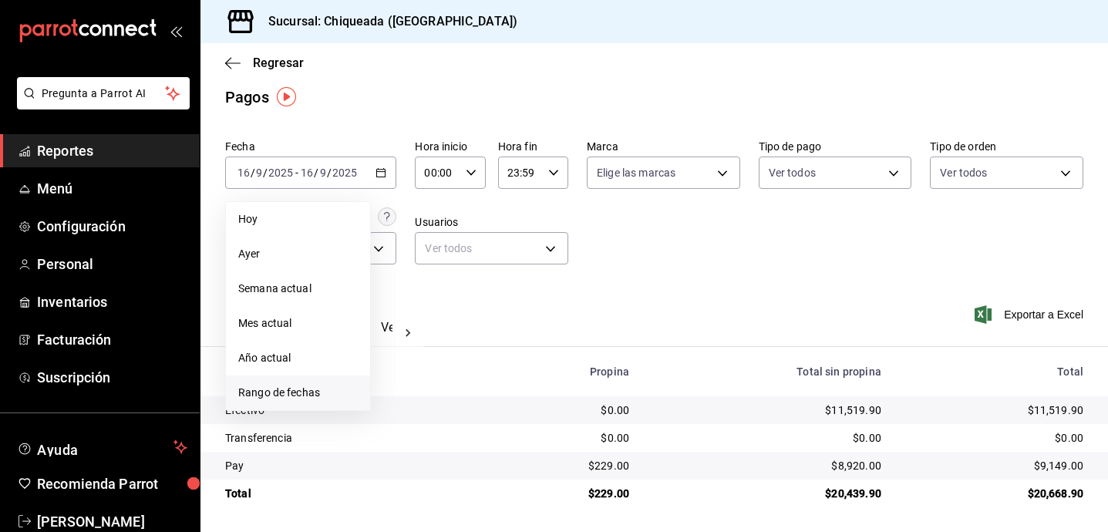
click at [335, 378] on li "Rango de fechas" at bounding box center [298, 392] width 144 height 35
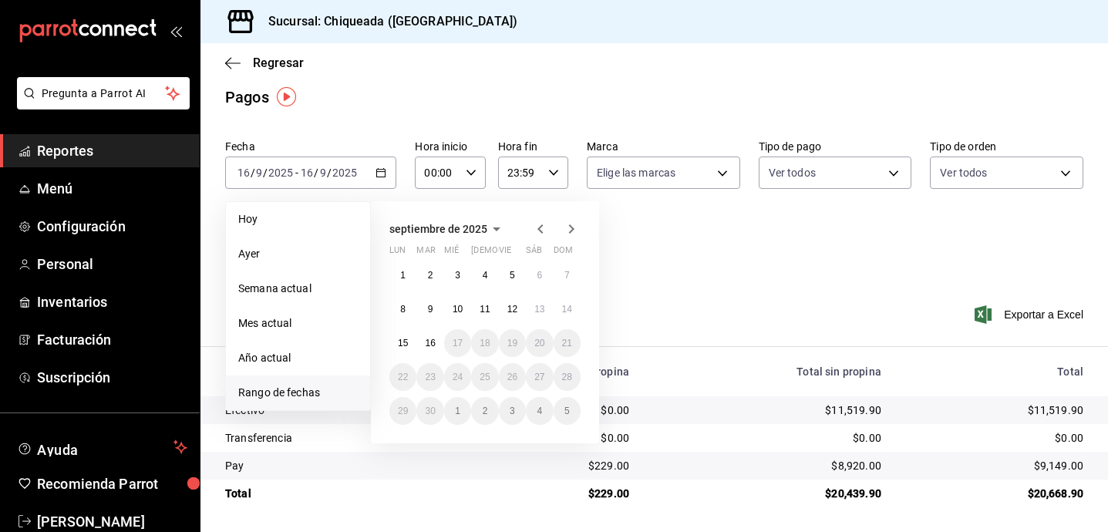
click at [545, 231] on icon "button" at bounding box center [540, 229] width 19 height 19
click at [514, 384] on button "22" at bounding box center [512, 377] width 27 height 28
click at [567, 234] on icon "button" at bounding box center [571, 229] width 19 height 19
click at [409, 338] on button "15" at bounding box center [402, 343] width 27 height 28
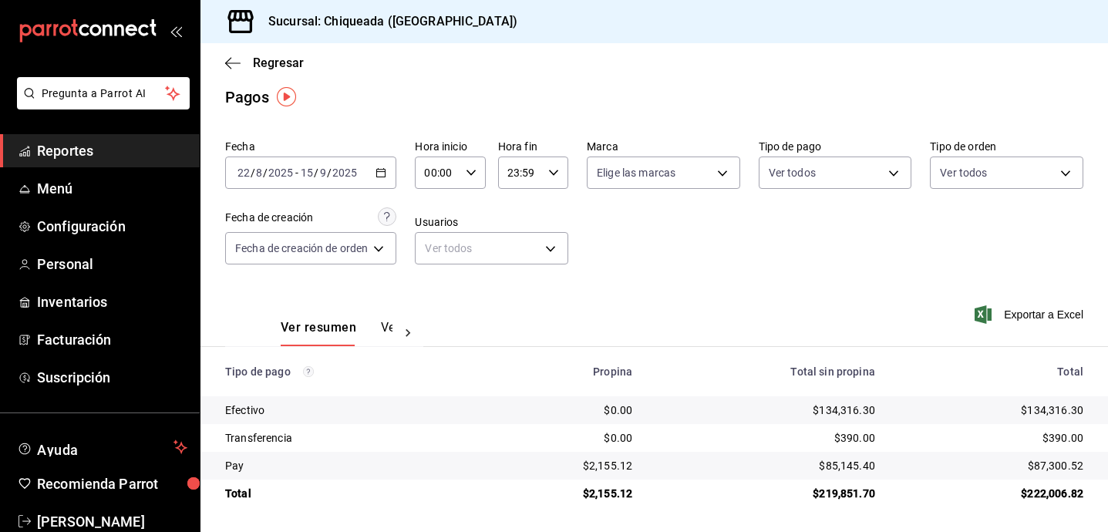
click at [384, 173] on icon "button" at bounding box center [380, 172] width 11 height 11
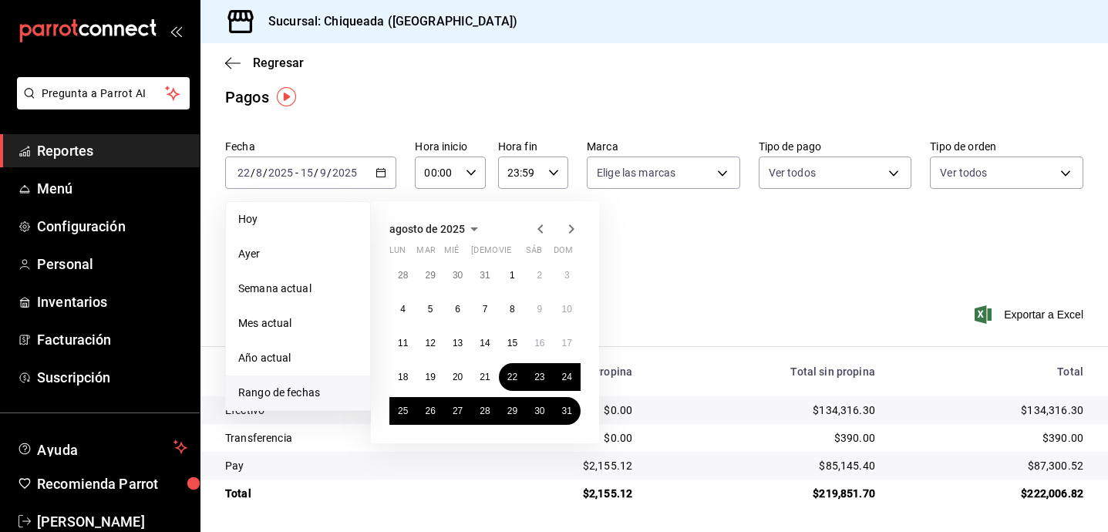
click at [446, 119] on main "Regresar Pagos Fecha [DATE] [DATE] - [DATE] [DATE] [PERSON_NAME] Semana actual …" at bounding box center [653, 283] width 907 height 498
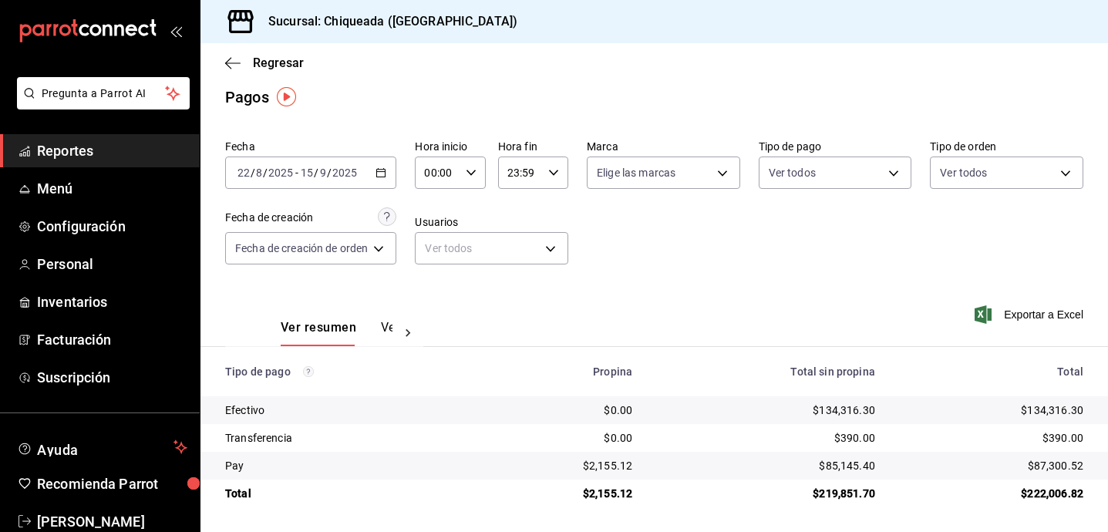
click at [390, 171] on div "[DATE] [DATE] - [DATE] [DATE]" at bounding box center [310, 172] width 171 height 32
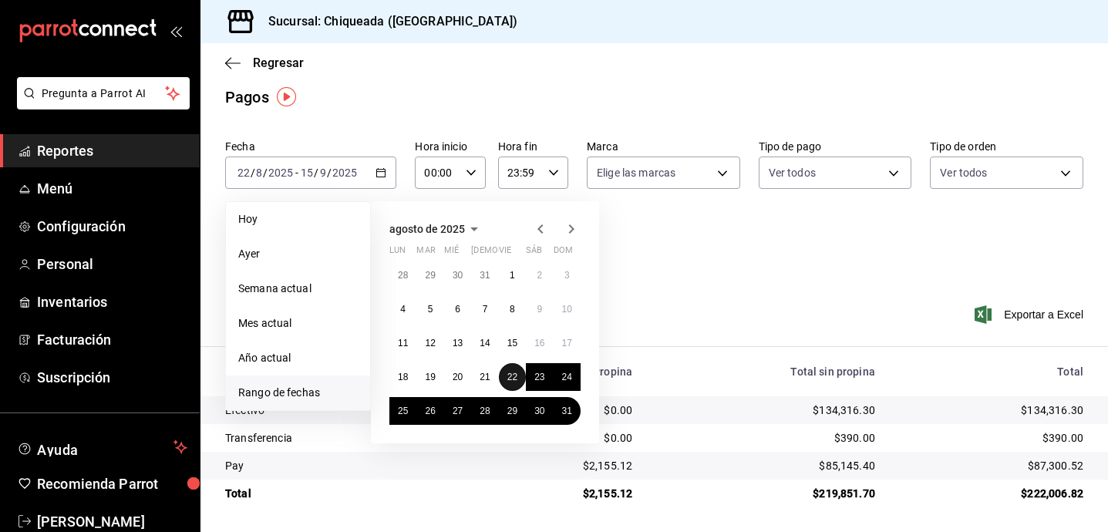
click at [515, 370] on button "22" at bounding box center [512, 377] width 27 height 28
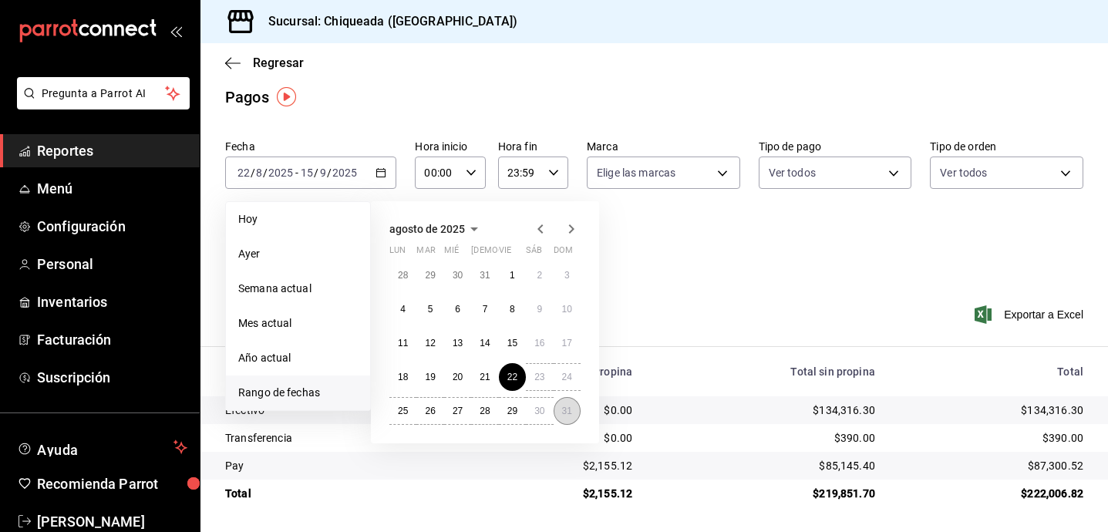
click at [564, 413] on abbr "31" at bounding box center [567, 411] width 10 height 11
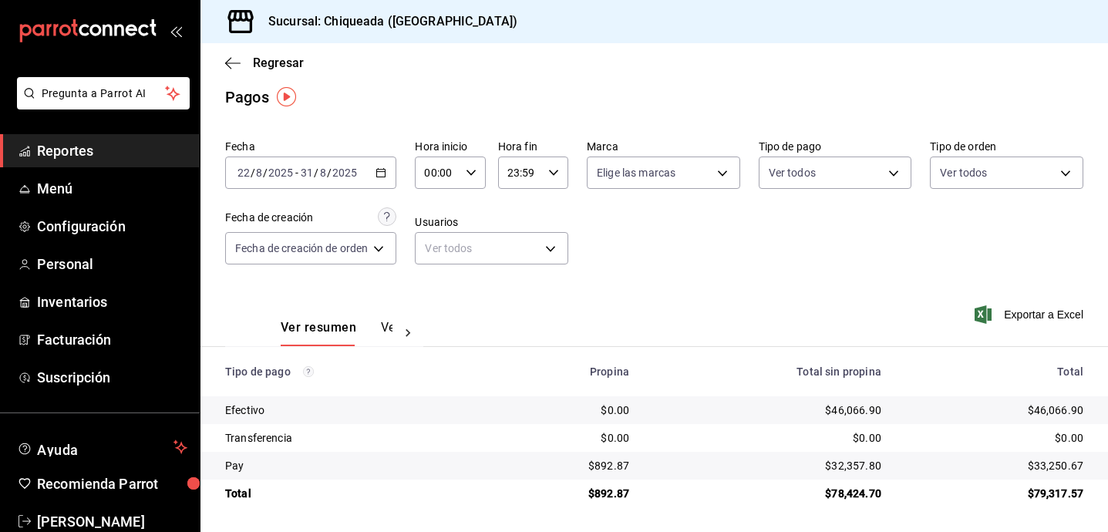
click at [385, 167] on icon "button" at bounding box center [380, 172] width 11 height 11
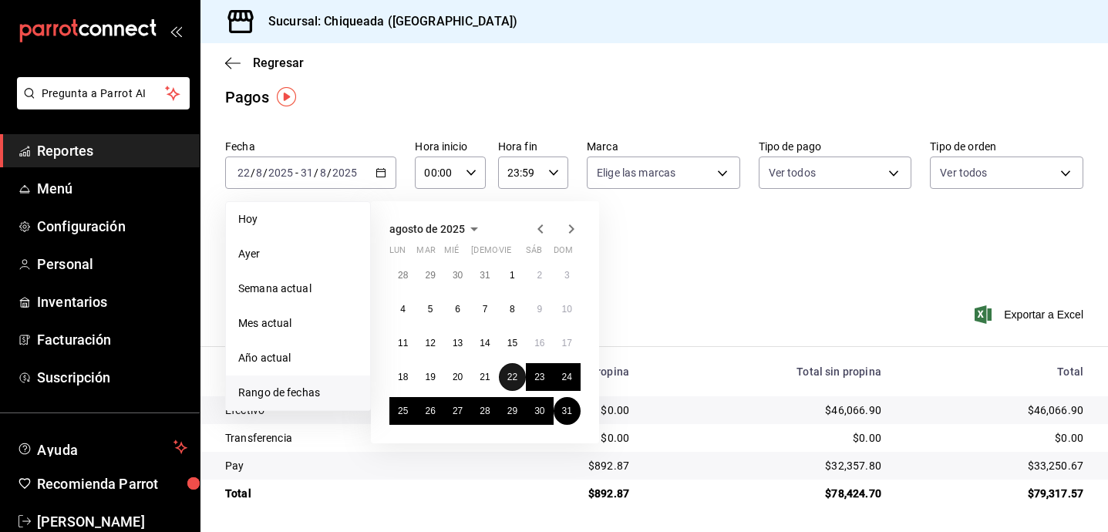
click at [513, 378] on abbr "22" at bounding box center [512, 377] width 10 height 11
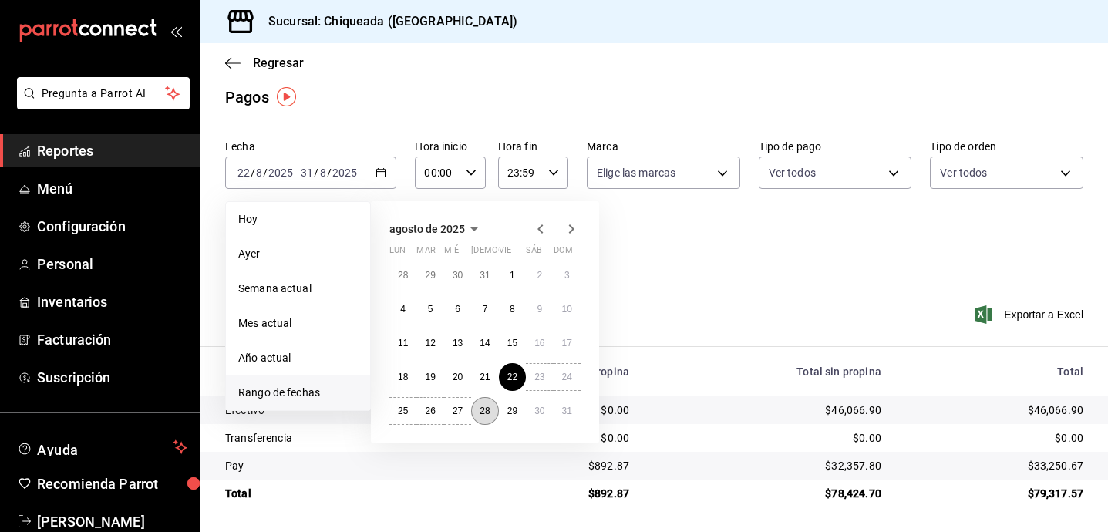
click at [491, 410] on button "28" at bounding box center [484, 411] width 27 height 28
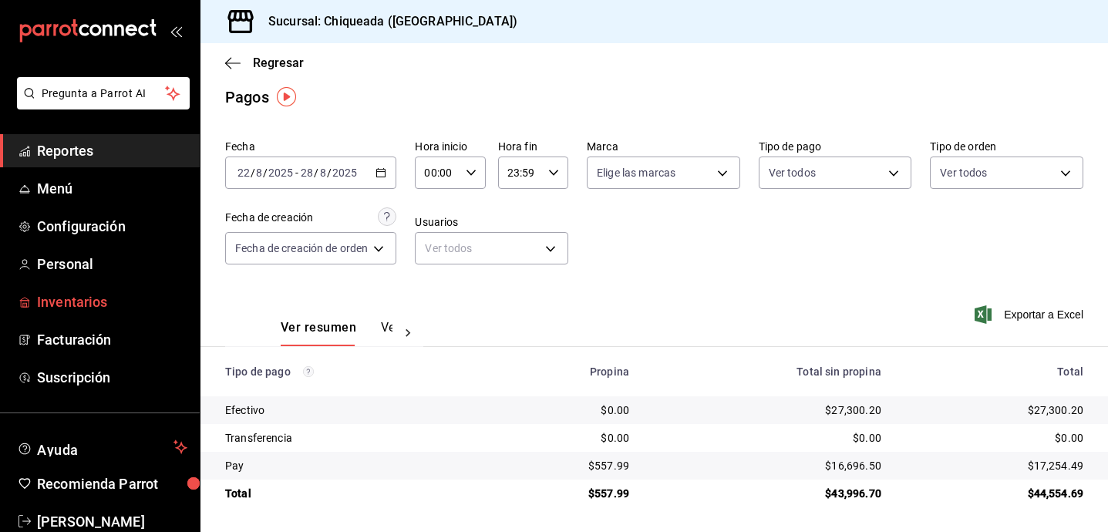
click at [103, 296] on span "Inventarios" at bounding box center [112, 301] width 150 height 21
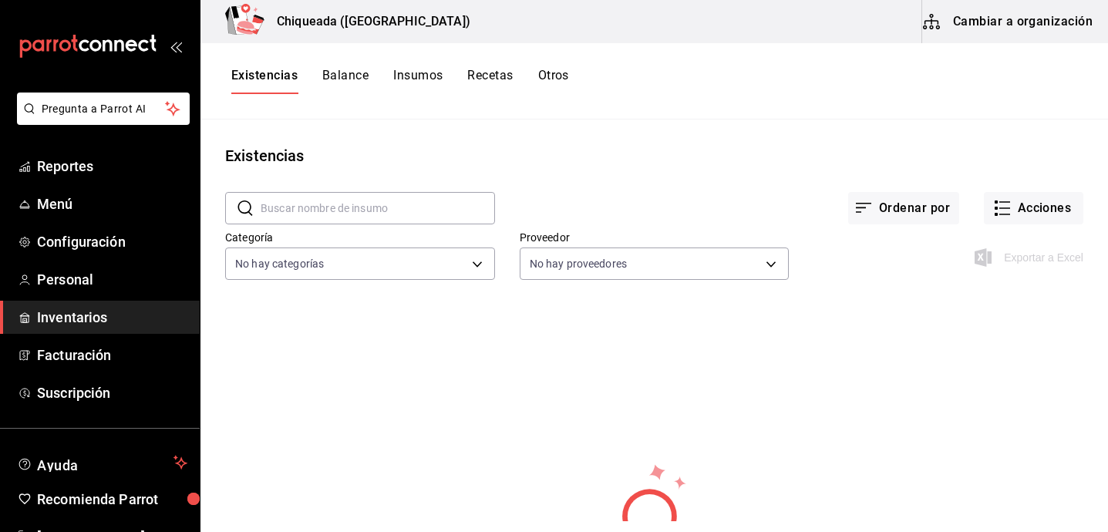
click at [438, 78] on button "Insumos" at bounding box center [417, 81] width 49 height 26
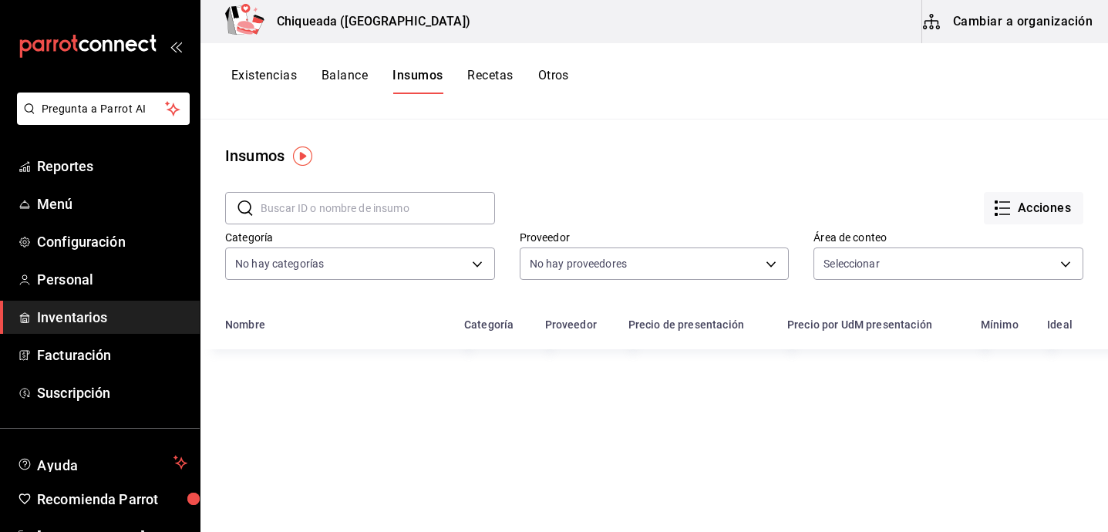
type input "9476f4c8-f3f4-49e5-a4f2-02198854648d,757f6af0-0480-430f-883d-9d2e32dc96e5,ffb18…"
click at [475, 81] on button "Recetas" at bounding box center [489, 81] width 45 height 26
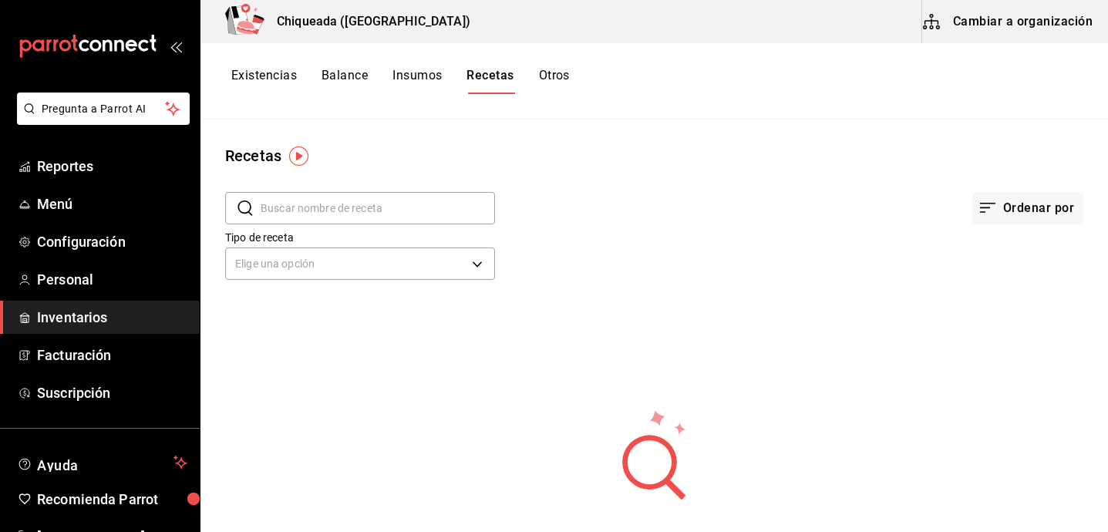
click at [533, 71] on div "Existencias Balance Insumos Recetas Otros" at bounding box center [400, 81] width 338 height 26
click at [538, 76] on div "Existencias Balance Insumos Recetas Otros" at bounding box center [400, 81] width 338 height 26
click at [552, 82] on button "Otros" at bounding box center [554, 81] width 31 height 26
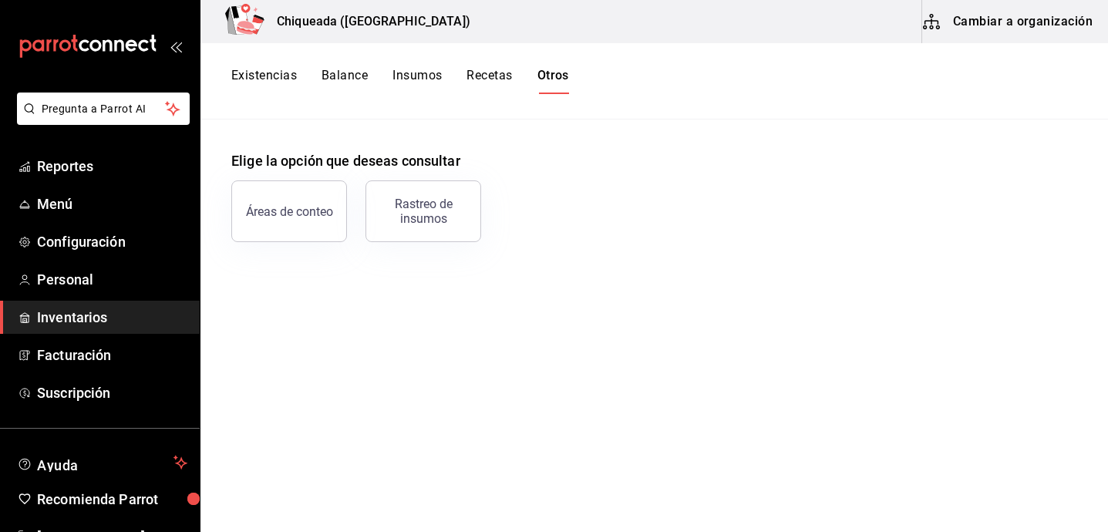
click at [492, 64] on div "Existencias Balance Insumos Recetas Otros" at bounding box center [653, 81] width 907 height 76
click at [490, 67] on div "Existencias Balance Insumos Recetas Otros" at bounding box center [653, 81] width 907 height 76
click at [490, 84] on button "Recetas" at bounding box center [488, 81] width 45 height 26
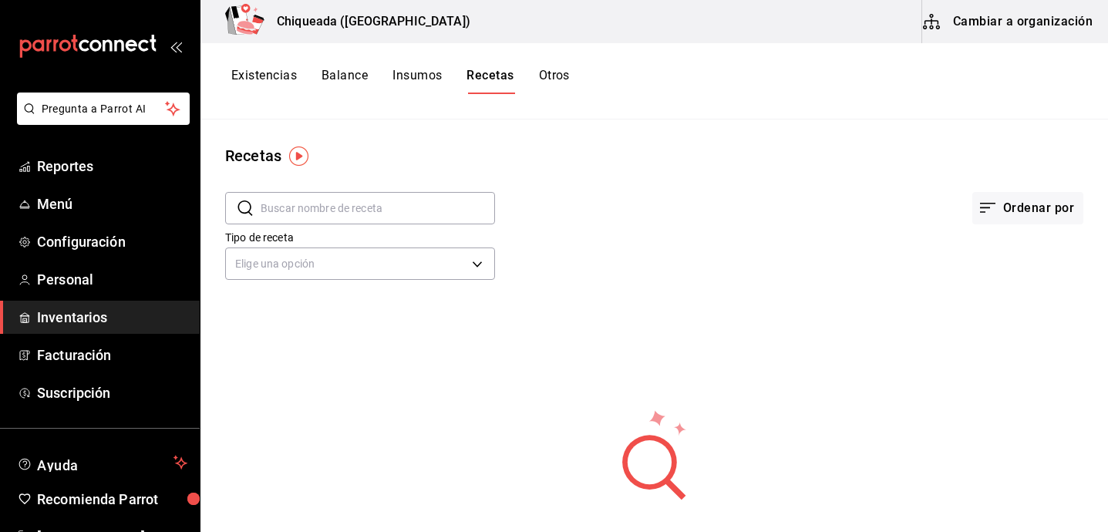
click at [288, 81] on button "Existencias" at bounding box center [264, 81] width 66 height 26
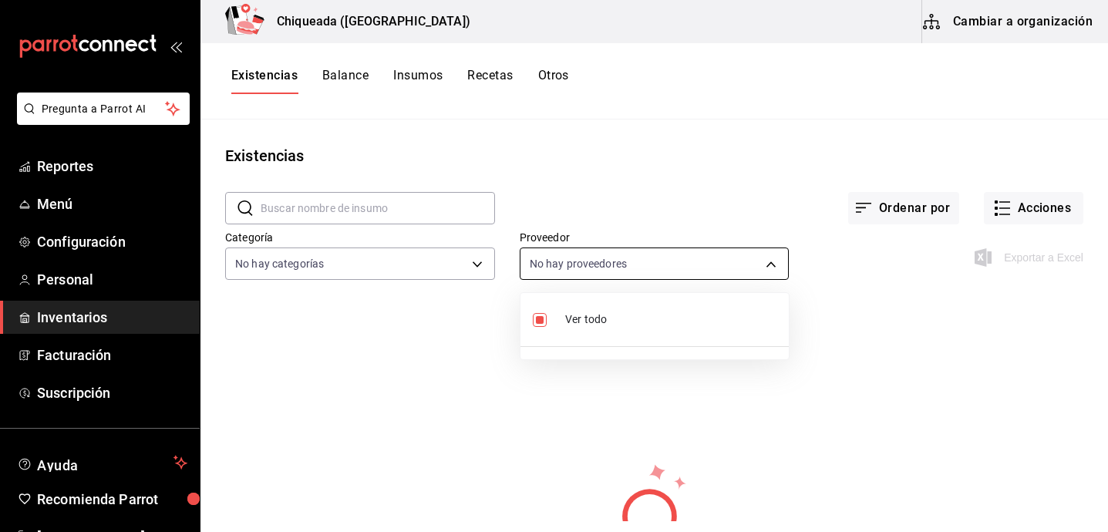
click at [587, 269] on body "Pregunta a Parrot AI Reportes Menú Configuración Personal Inventarios Facturaci…" at bounding box center [554, 260] width 1108 height 521
click at [591, 222] on div at bounding box center [554, 266] width 1108 height 532
click at [1001, 204] on icon "button" at bounding box center [1002, 208] width 19 height 19
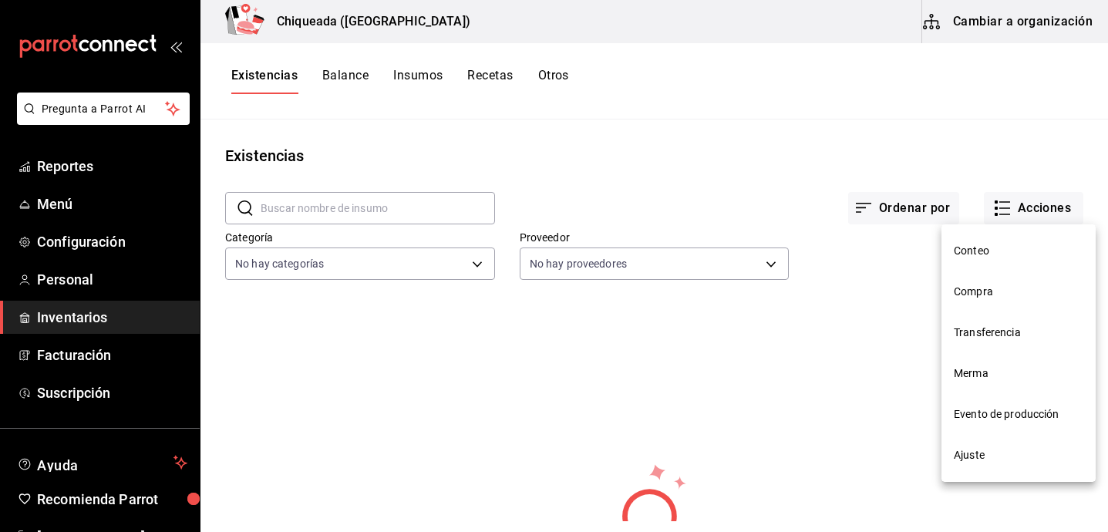
click at [983, 113] on div at bounding box center [554, 266] width 1108 height 532
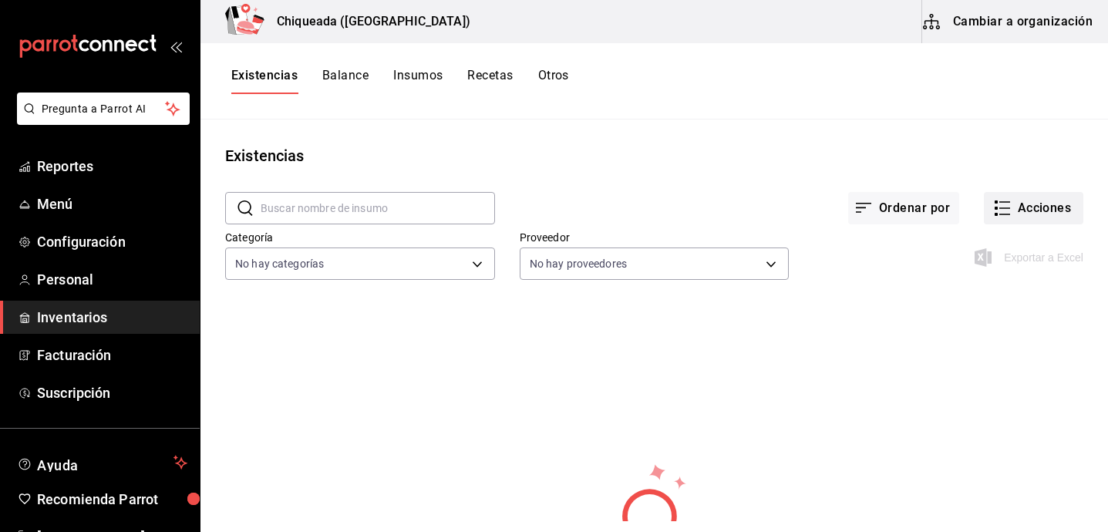
click at [999, 224] on button "Acciones" at bounding box center [1033, 208] width 99 height 32
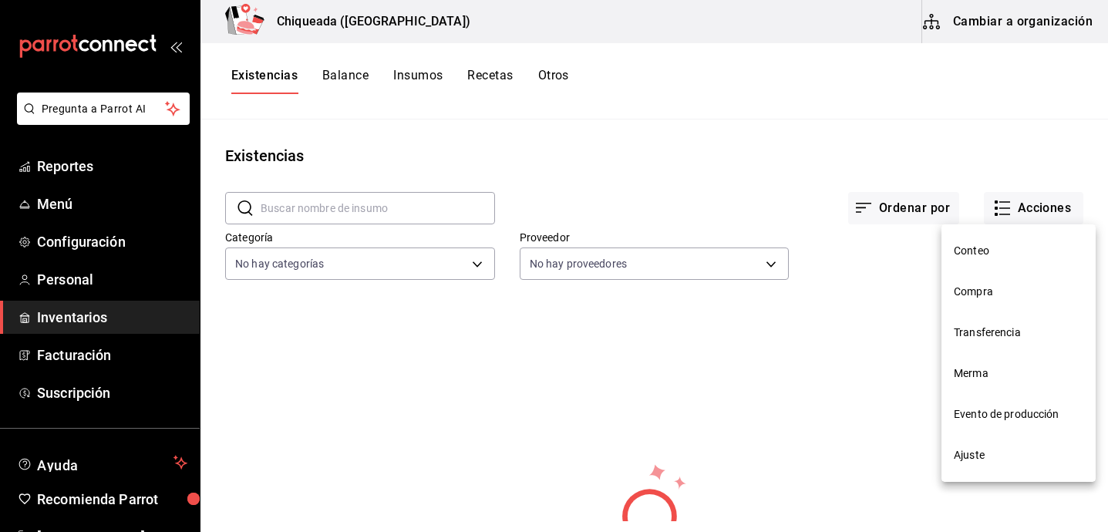
click at [877, 274] on div at bounding box center [554, 266] width 1108 height 532
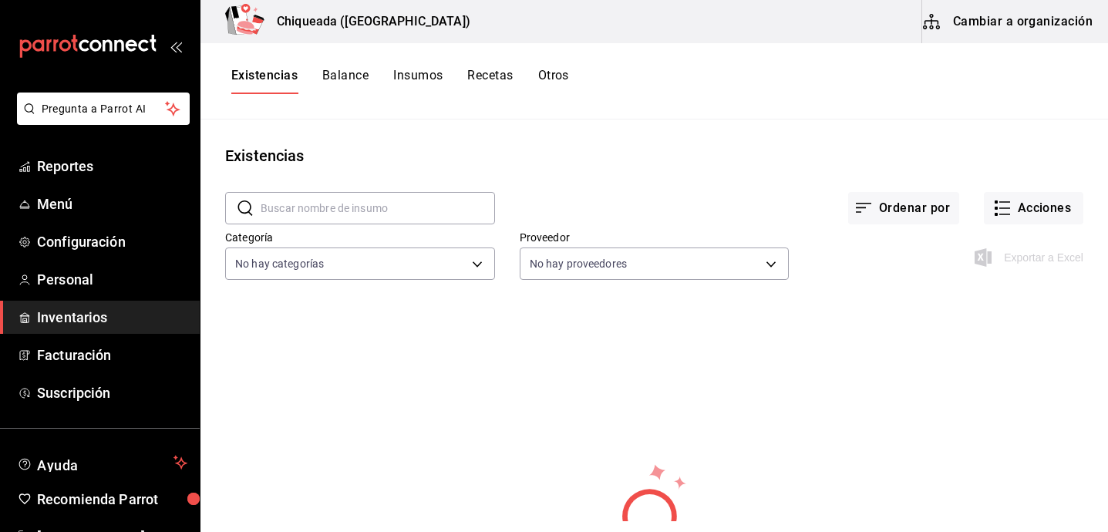
click at [291, 73] on button "Existencias" at bounding box center [264, 81] width 66 height 26
click at [103, 172] on span "Reportes" at bounding box center [112, 166] width 150 height 21
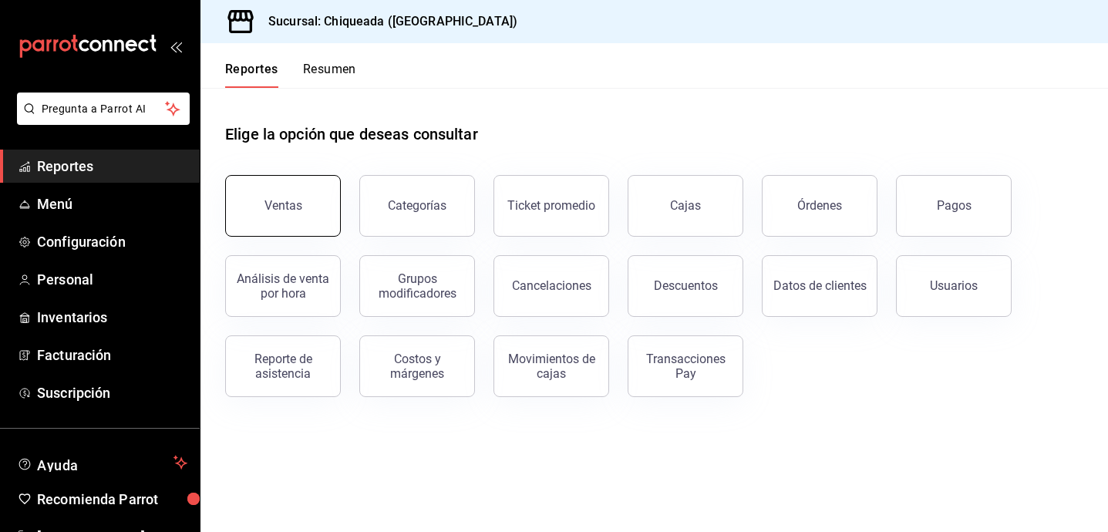
click at [315, 188] on button "Ventas" at bounding box center [283, 206] width 116 height 62
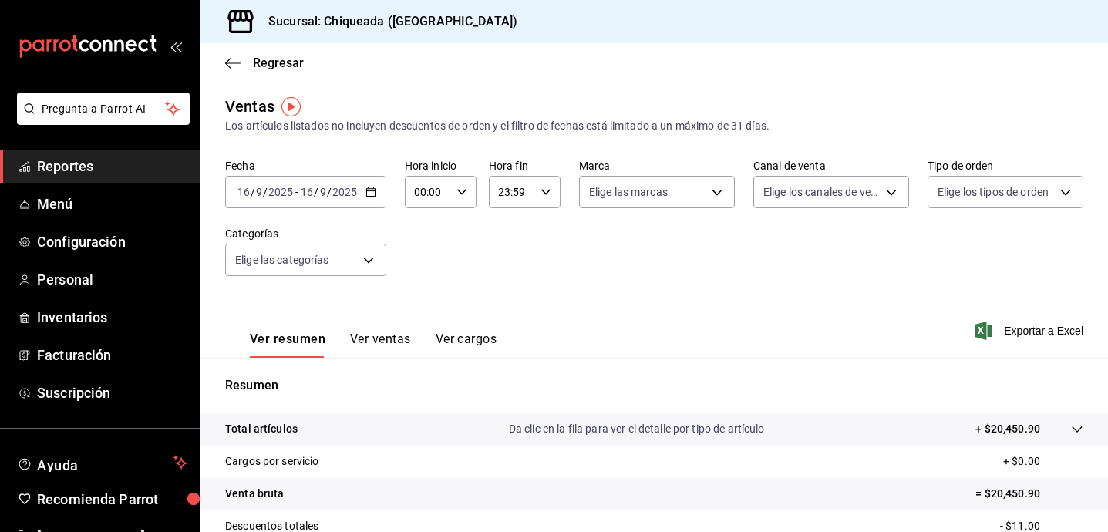
click at [368, 195] on icon "button" at bounding box center [370, 192] width 11 height 11
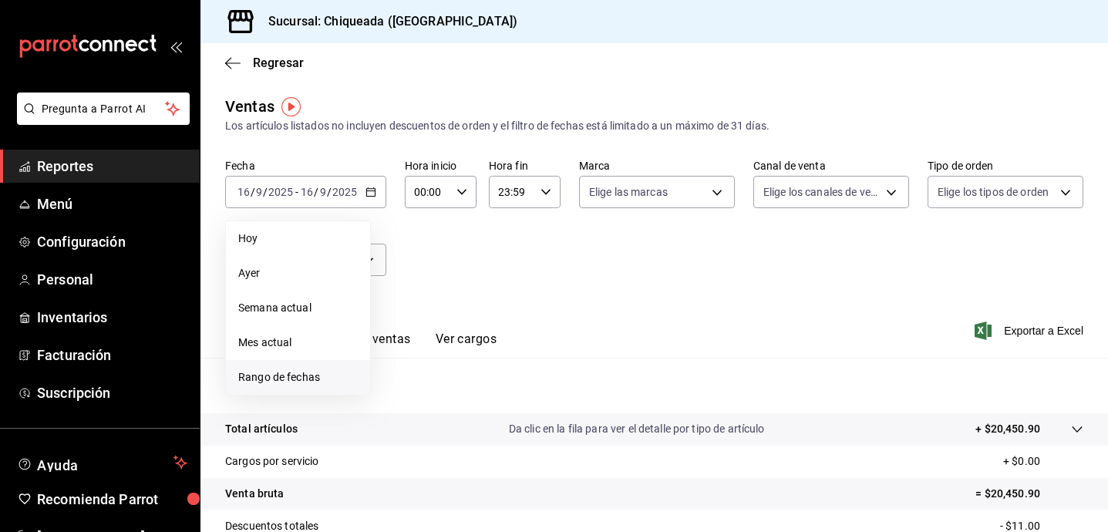
click at [321, 375] on span "Rango de fechas" at bounding box center [297, 377] width 119 height 16
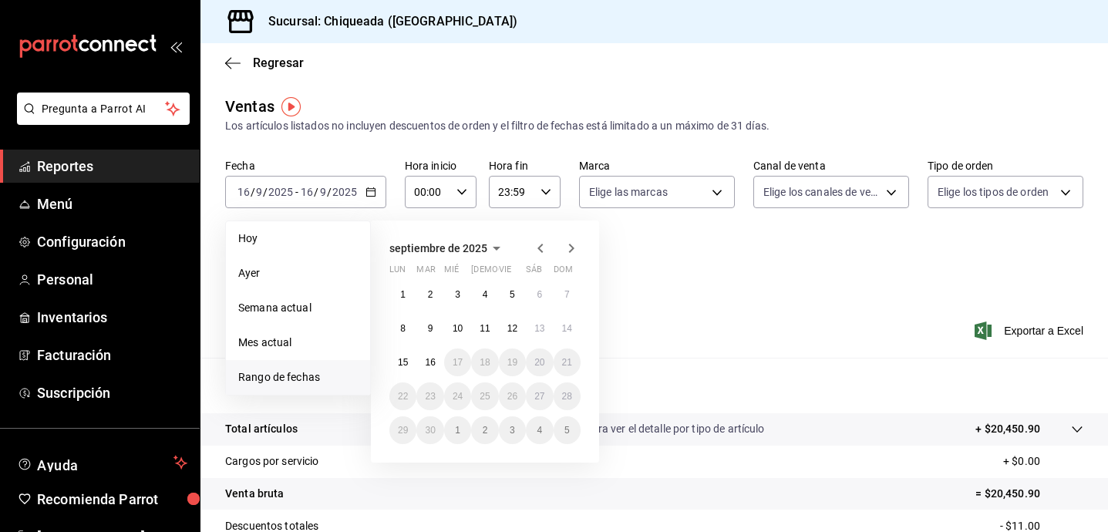
click at [537, 243] on icon "button" at bounding box center [540, 248] width 19 height 19
click at [516, 396] on abbr "22" at bounding box center [512, 396] width 10 height 11
click at [569, 248] on icon "button" at bounding box center [571, 248] width 19 height 19
click at [402, 353] on button "15" at bounding box center [402, 362] width 27 height 28
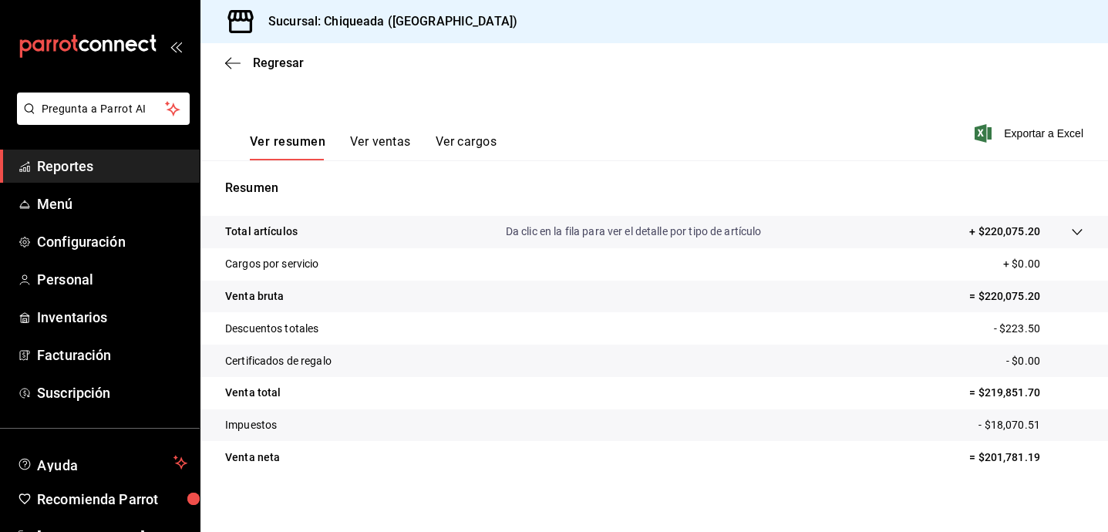
scroll to position [197, 0]
click at [400, 143] on button "Ver ventas" at bounding box center [380, 148] width 61 height 26
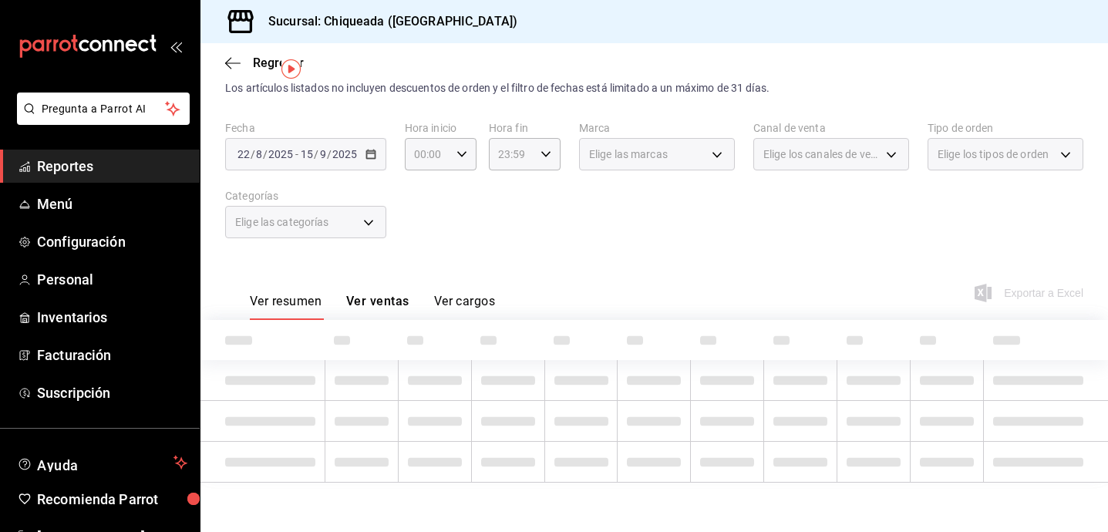
scroll to position [38, 0]
click at [230, 60] on icon "button" at bounding box center [232, 63] width 15 height 14
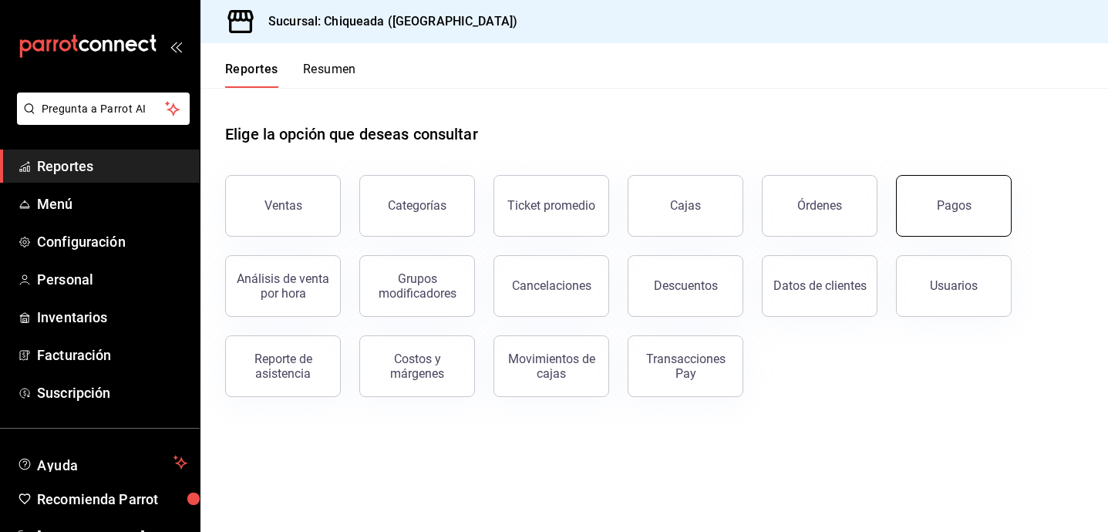
click at [920, 200] on button "Pagos" at bounding box center [954, 206] width 116 height 62
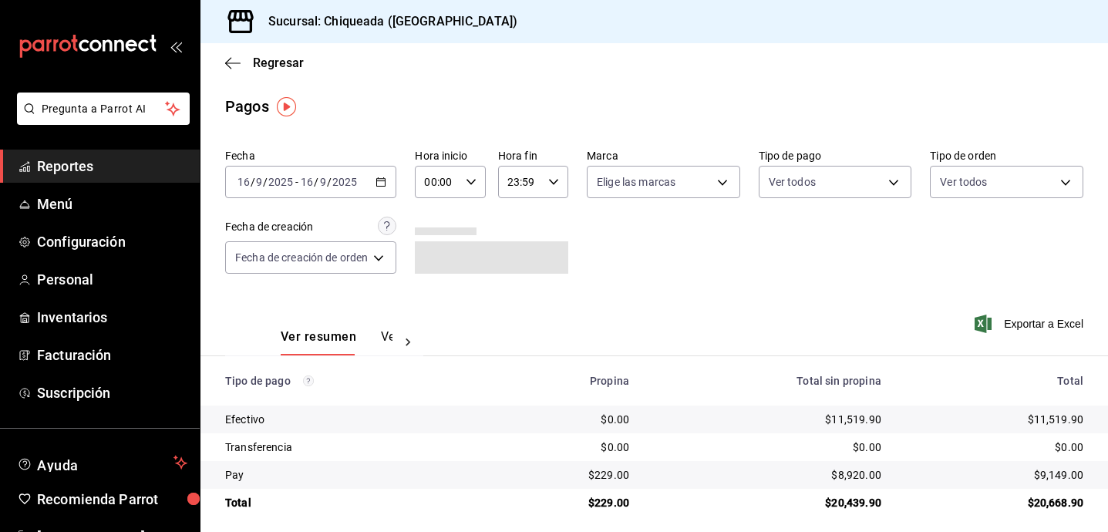
click at [377, 184] on icon "button" at bounding box center [380, 182] width 11 height 11
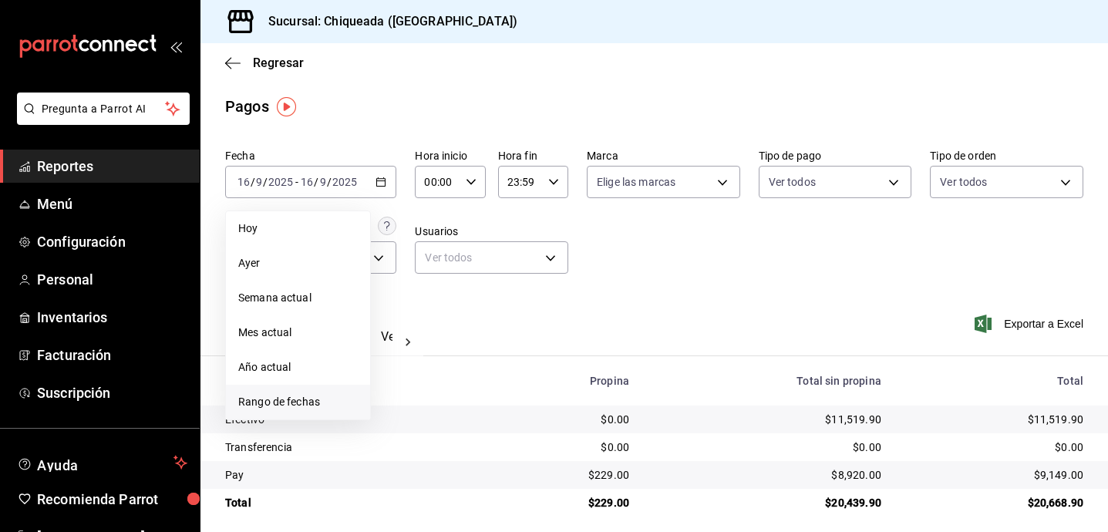
click at [306, 392] on li "Rango de fechas" at bounding box center [298, 402] width 144 height 35
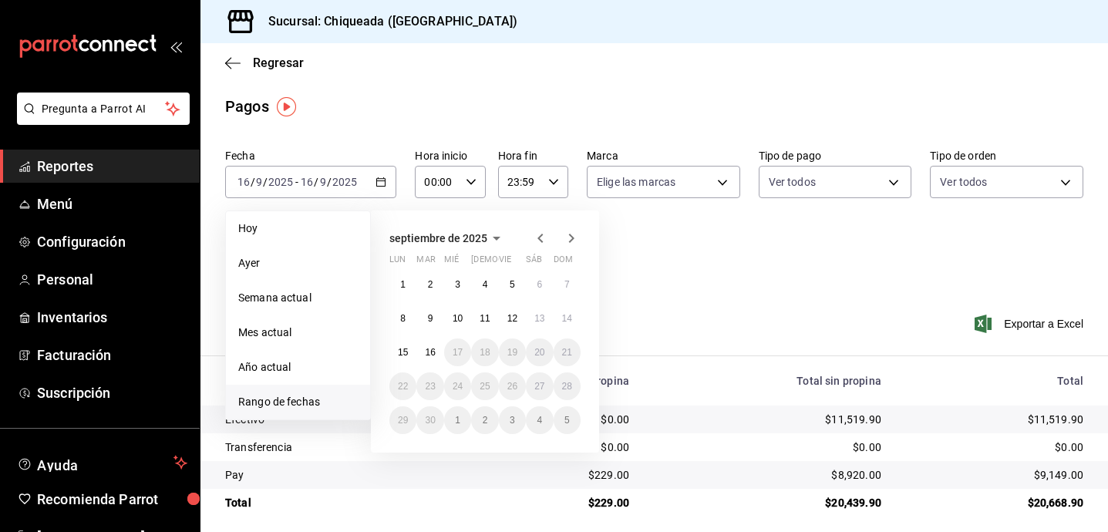
click at [540, 236] on icon "button" at bounding box center [539, 238] width 5 height 9
click at [511, 379] on button "22" at bounding box center [512, 386] width 27 height 28
click at [569, 237] on icon "button" at bounding box center [571, 238] width 19 height 19
click at [412, 342] on button "15" at bounding box center [402, 352] width 27 height 28
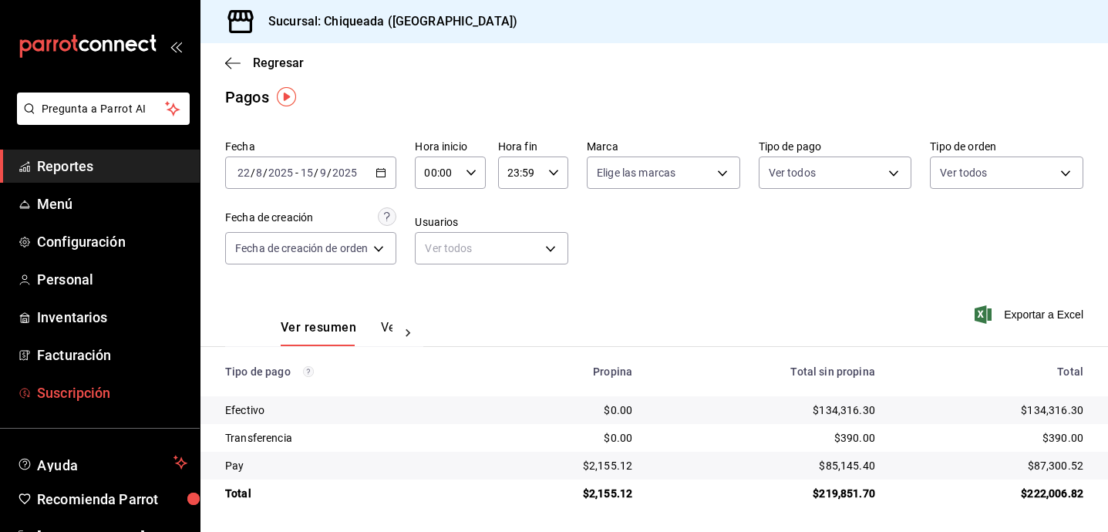
scroll to position [49, 0]
